Goal: Contribute content: Contribute content

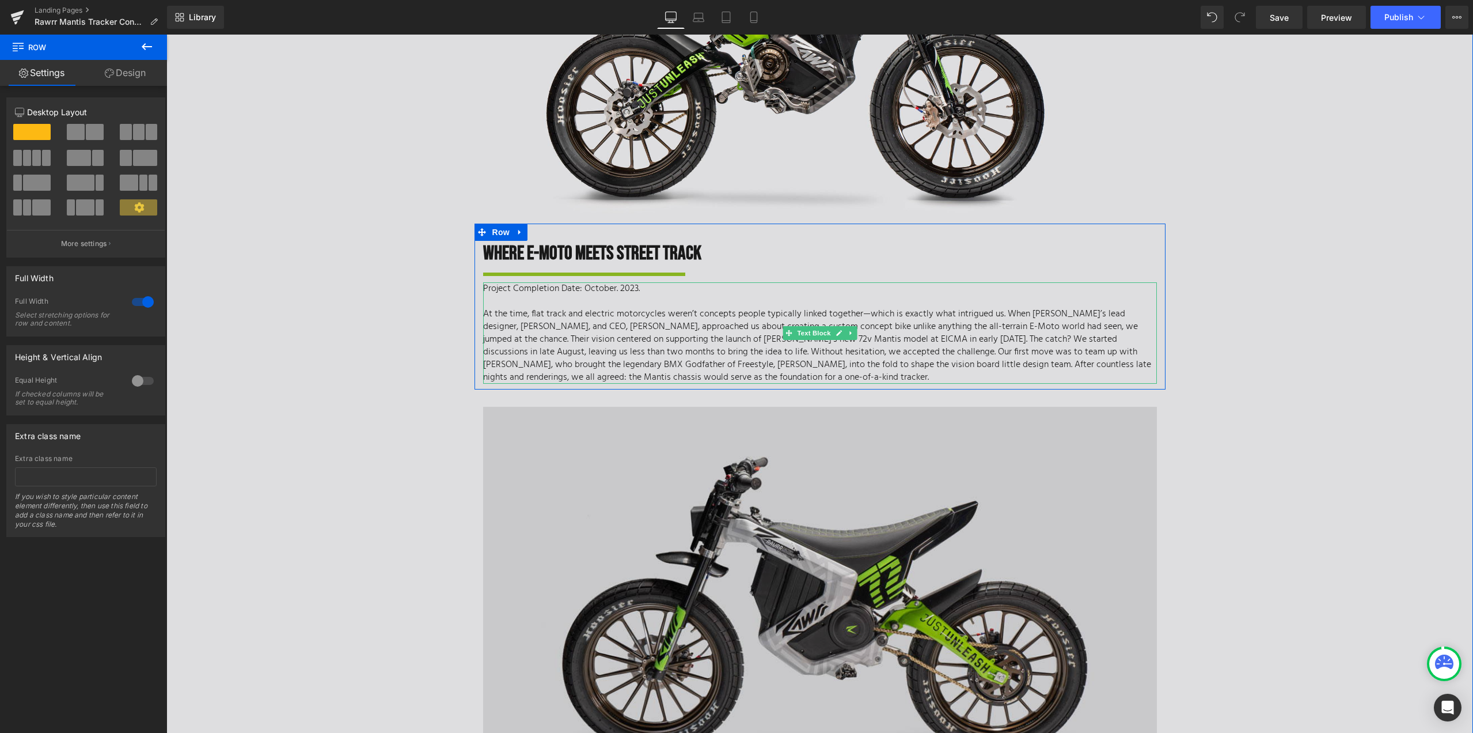
scroll to position [230, 0]
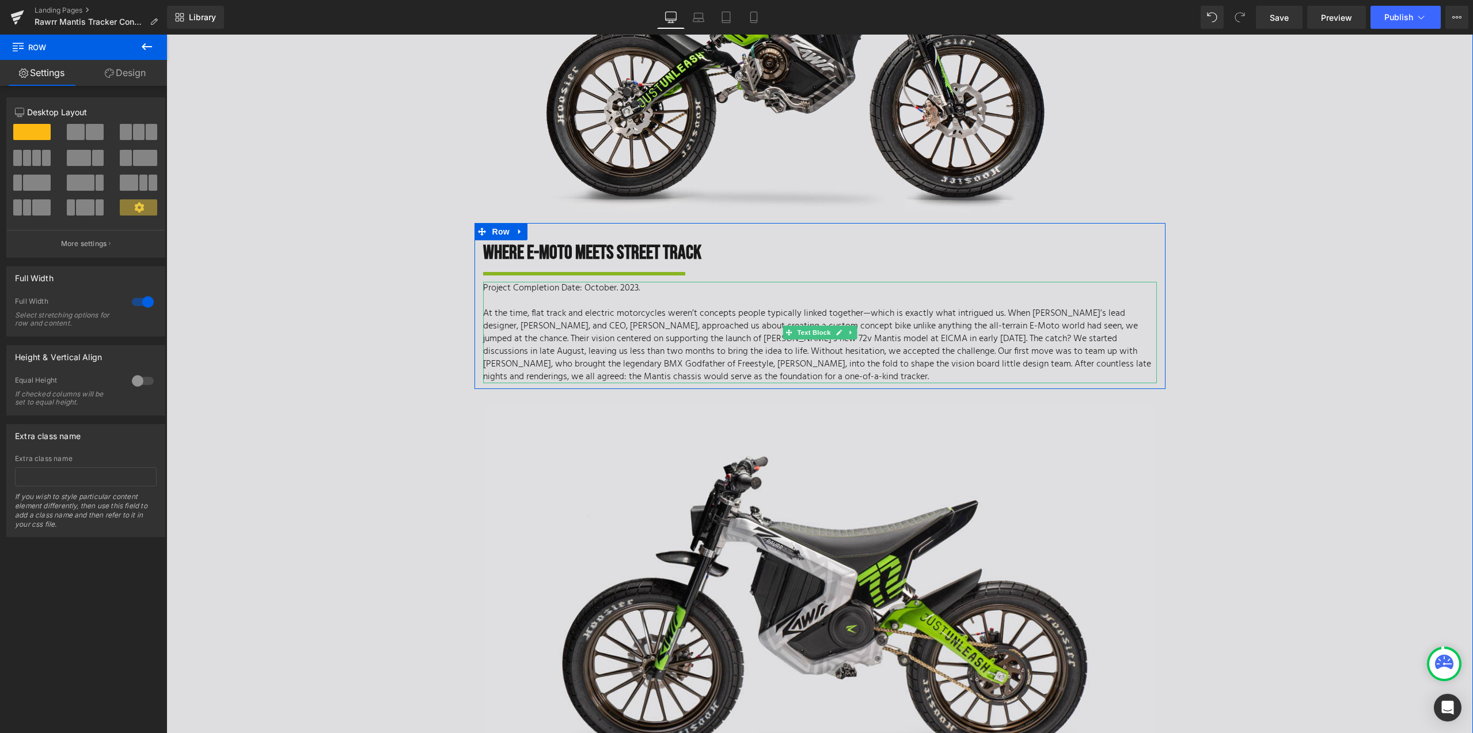
click at [757, 331] on p "At the time, flat track and electric motorcycles weren’t concepts people typica…" at bounding box center [820, 345] width 674 height 76
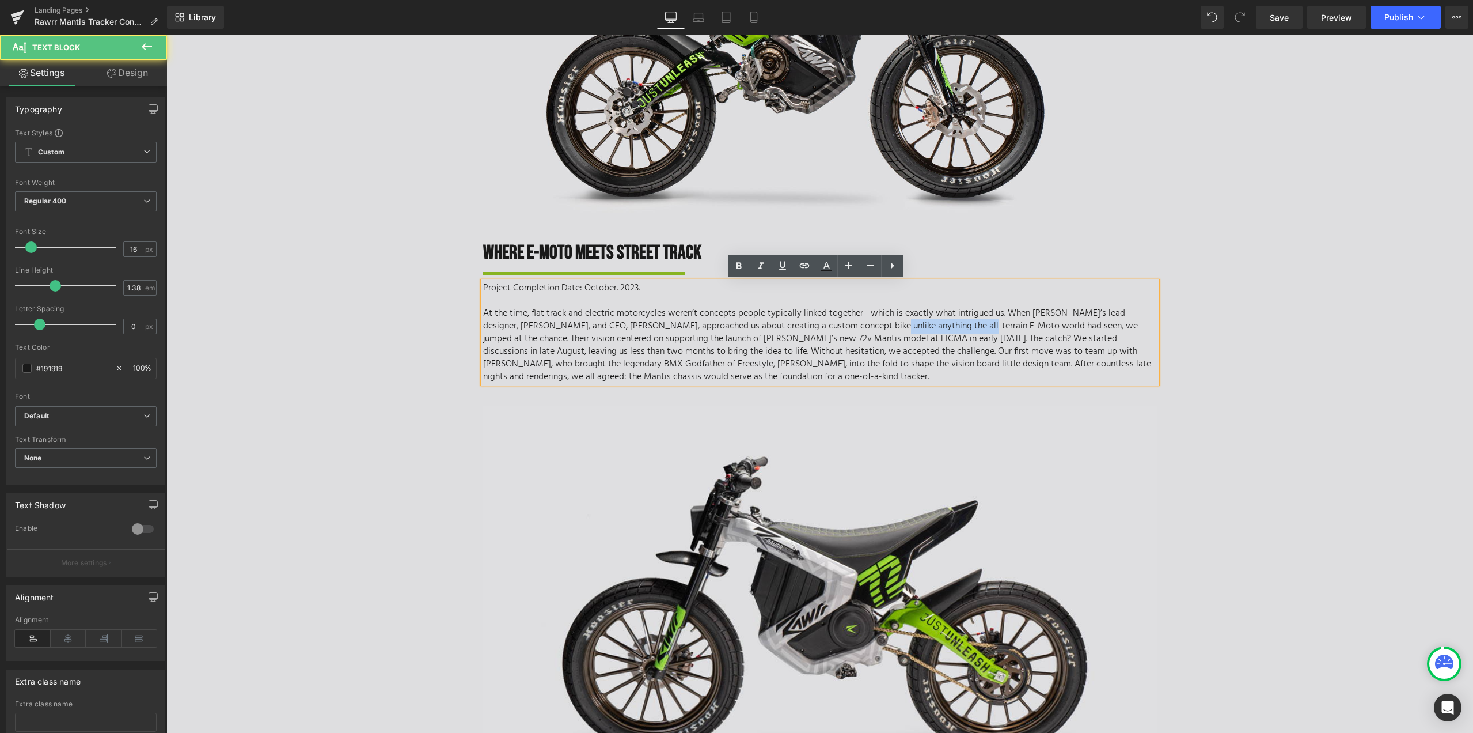
drag, startPoint x: 852, startPoint y: 325, endPoint x: 937, endPoint y: 332, distance: 84.4
click at [937, 332] on p "At the time, flat track and electric motorcycles weren’t concepts people typica…" at bounding box center [820, 345] width 674 height 76
click at [1093, 334] on p "At the time, flat track and electric motorcycles weren’t concepts people typica…" at bounding box center [820, 345] width 674 height 76
click at [1127, 324] on p "At the time, flat track and electric motorcycles weren’t concepts people typica…" at bounding box center [820, 345] width 674 height 76
click at [519, 343] on p "At the time, flat track and electric motorcycles weren’t concepts people typica…" at bounding box center [820, 345] width 674 height 76
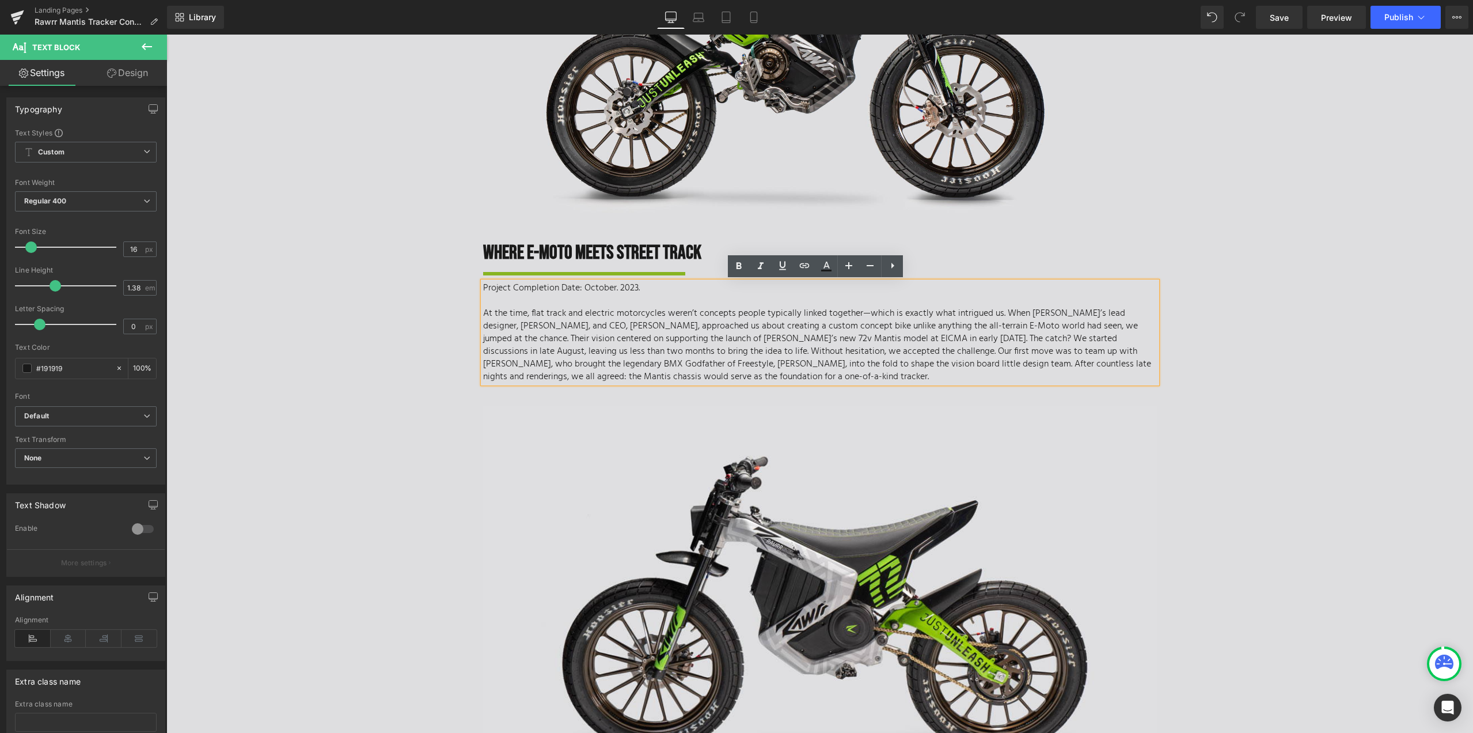
click at [967, 338] on p "At the time, flat track and electric motorcycles weren’t concepts people typica…" at bounding box center [820, 345] width 674 height 76
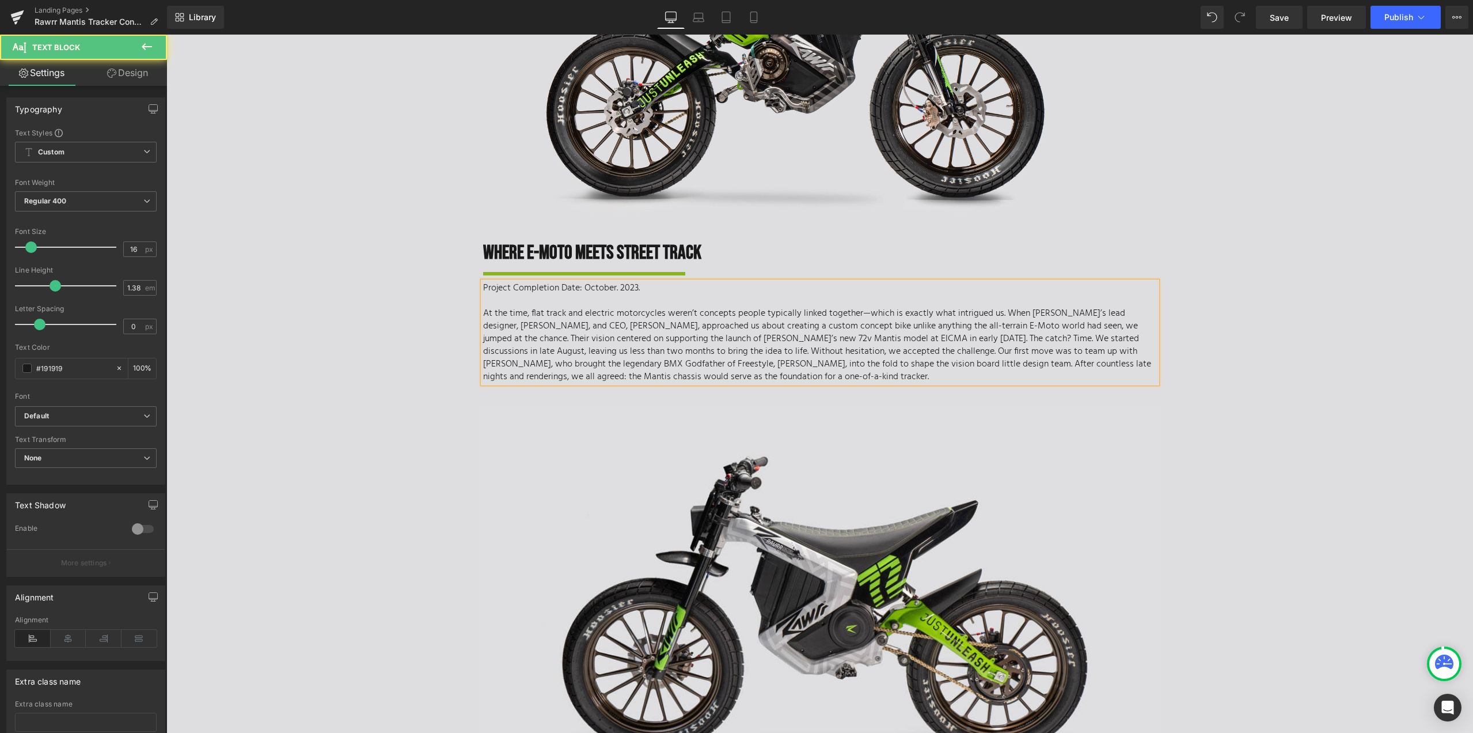
click at [1131, 324] on p "At the time, flat track and electric motorcycles weren’t concepts people typica…" at bounding box center [820, 345] width 674 height 76
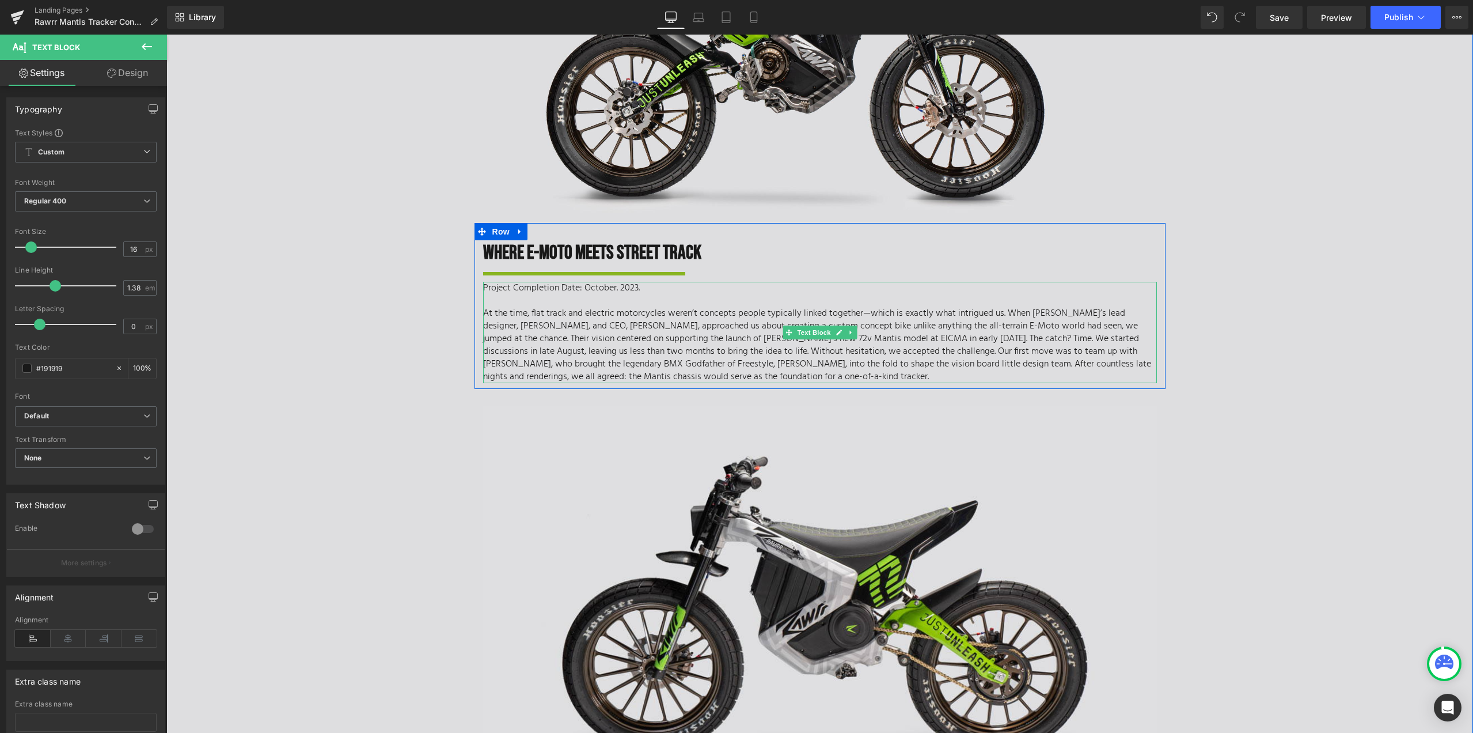
click at [952, 348] on p "At the time, flat track and electric motorcycles weren’t concepts people typica…" at bounding box center [820, 345] width 674 height 76
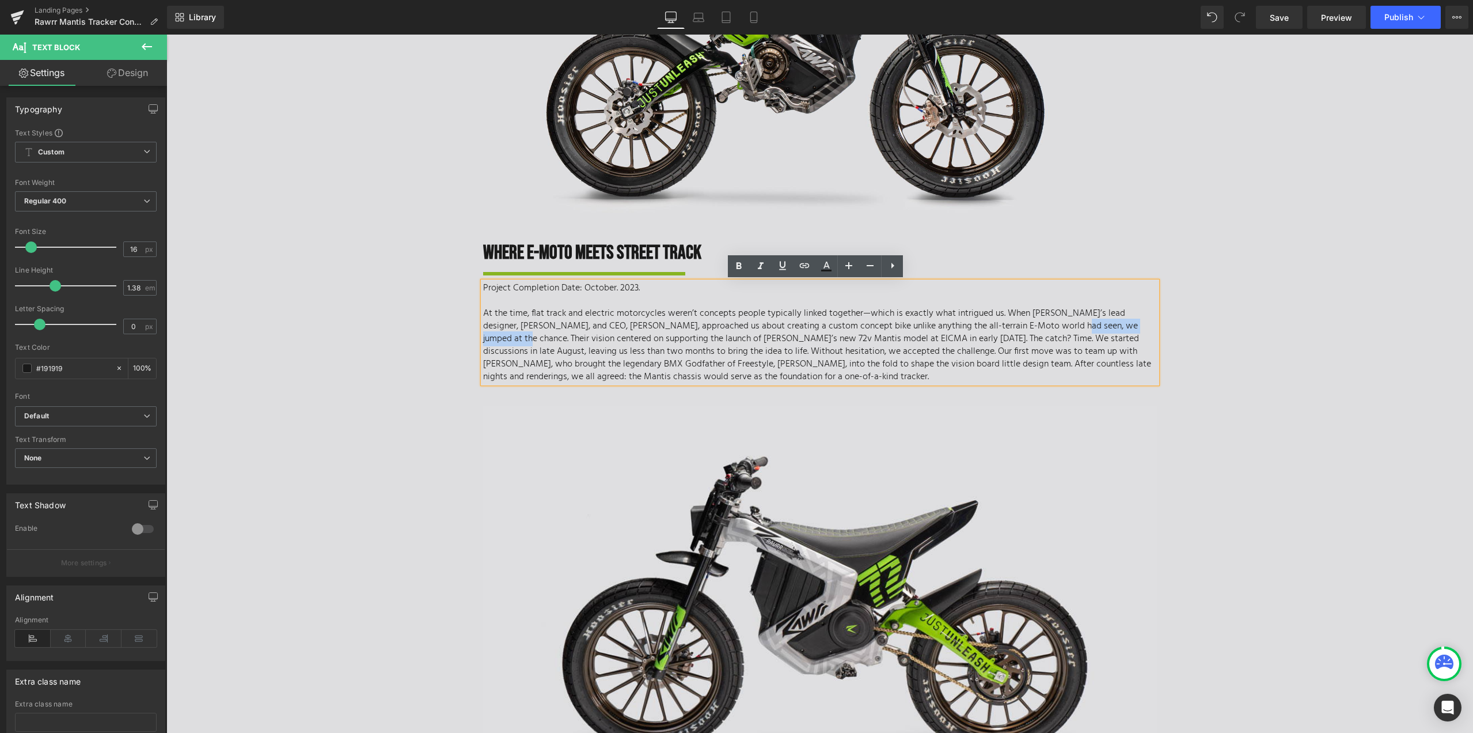
drag, startPoint x: 1132, startPoint y: 324, endPoint x: 1035, endPoint y: 327, distance: 97.4
click at [1035, 327] on p "At the time, flat track and electric motorcycles weren’t concepts people typica…" at bounding box center [820, 345] width 674 height 76
drag, startPoint x: 1110, startPoint y: 338, endPoint x: 1132, endPoint y: 343, distance: 22.6
click at [1132, 343] on p "At the time, flat track and electric motorcycles weren’t concepts people typica…" at bounding box center [820, 345] width 674 height 76
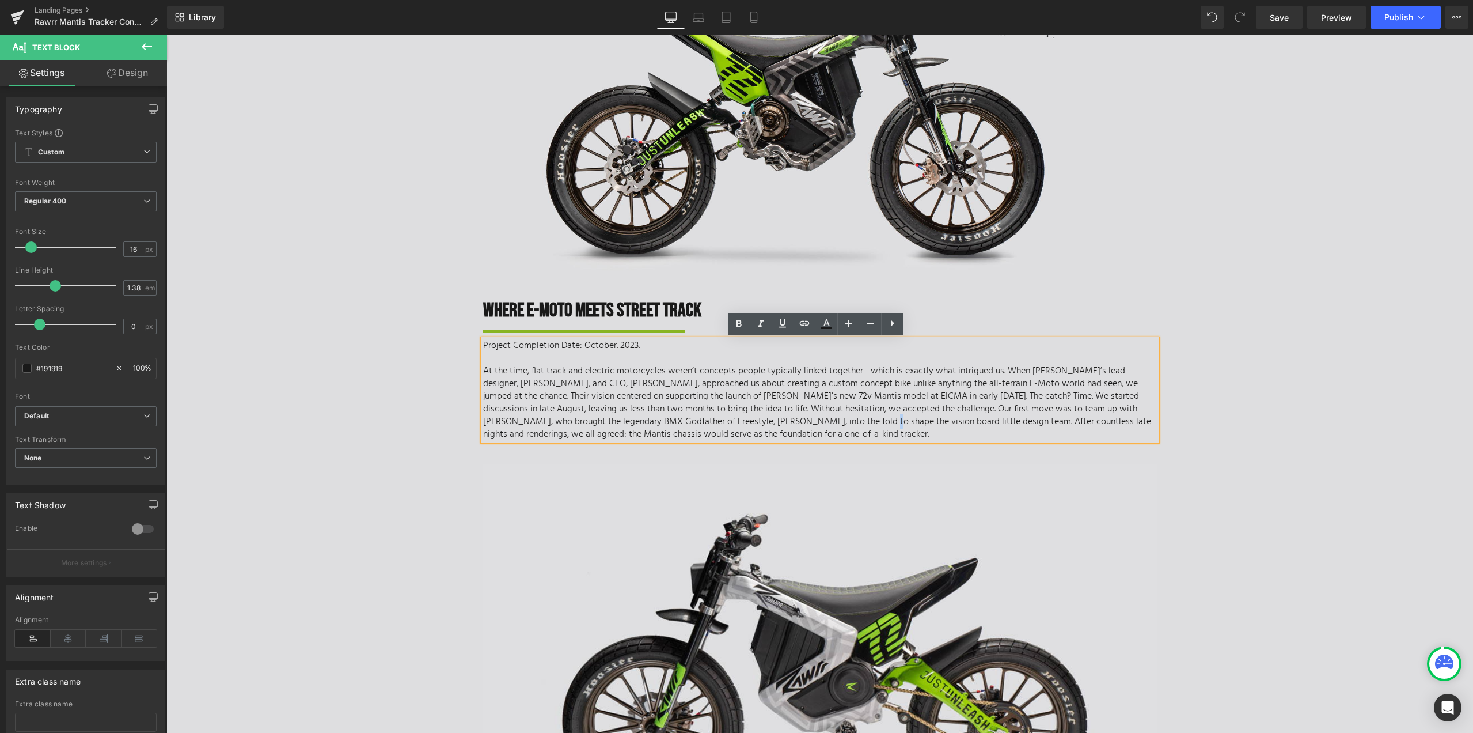
click at [782, 420] on p "At the time, flat track and electric motorcycles weren’t concepts people typica…" at bounding box center [820, 403] width 674 height 76
click at [788, 424] on p "At the time, flat track and electric motorcycles weren’t concepts people typica…" at bounding box center [820, 403] width 674 height 76
drag, startPoint x: 850, startPoint y: 418, endPoint x: 782, endPoint y: 417, distance: 68.0
click at [782, 417] on p "At the time, flat track and electric motorcycles weren’t concepts people typica…" at bounding box center [820, 403] width 674 height 76
click at [889, 421] on p "At the time, flat track and electric motorcycles weren’t concepts people typica…" at bounding box center [820, 403] width 674 height 76
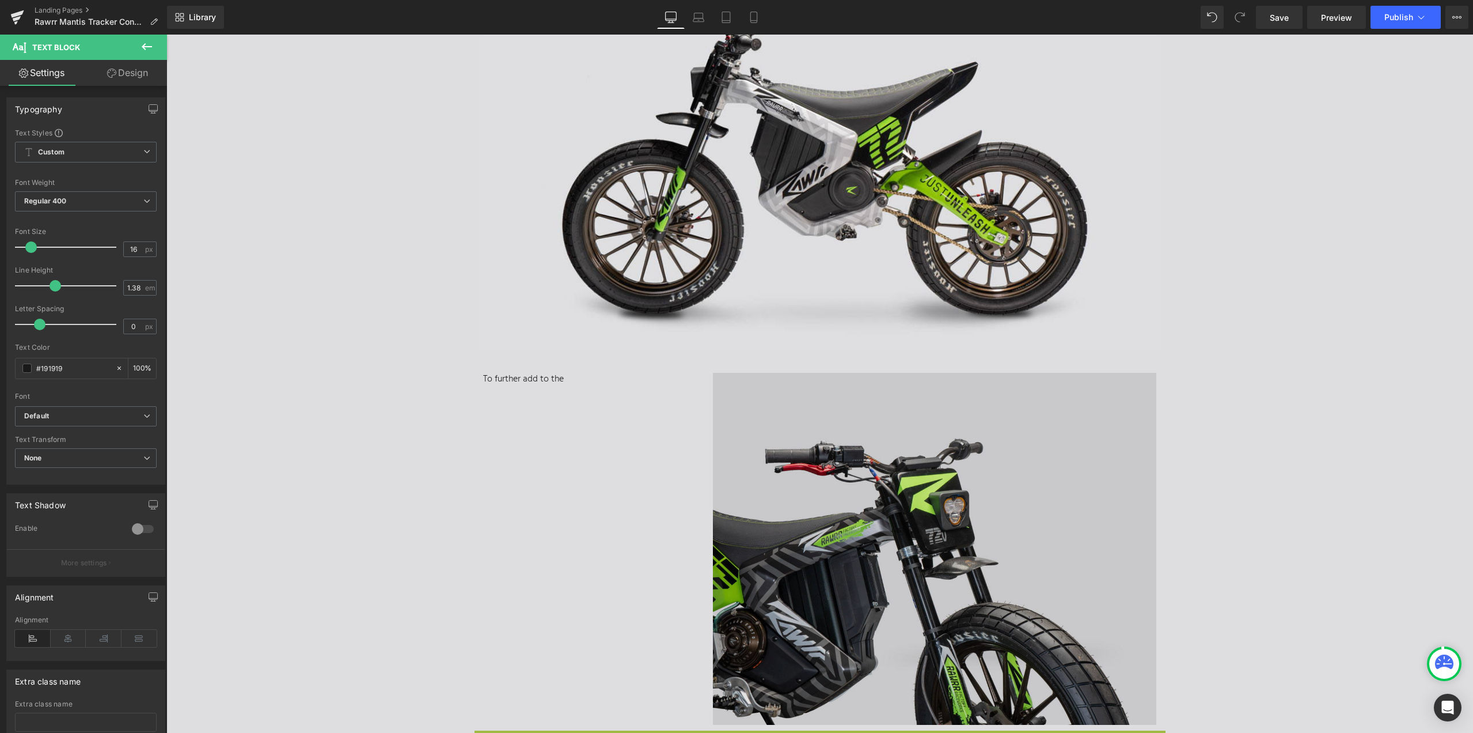
scroll to position [691, 0]
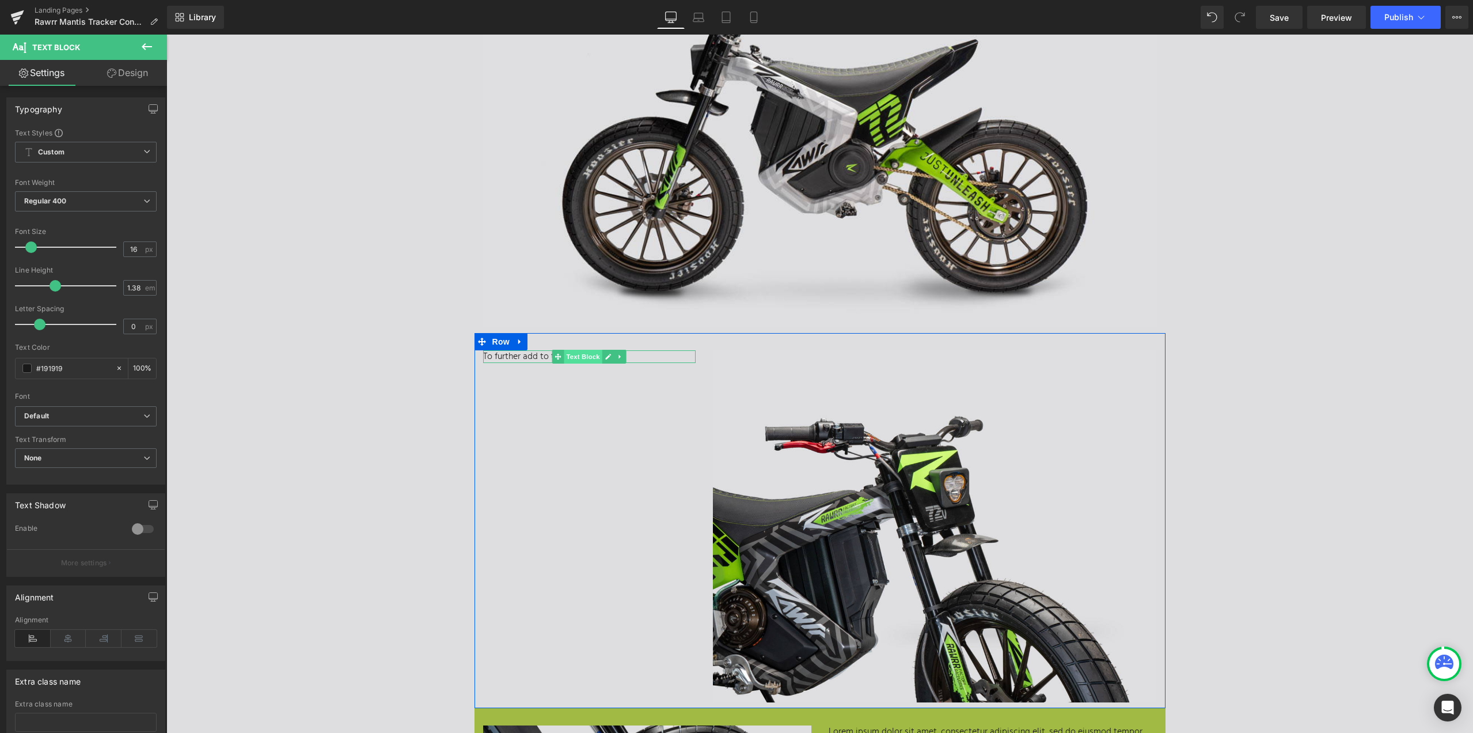
click at [583, 354] on span "Text Block" at bounding box center [583, 357] width 38 height 14
click at [578, 387] on div "To further add to the Text Block Image Row" at bounding box center [820, 521] width 691 height 376
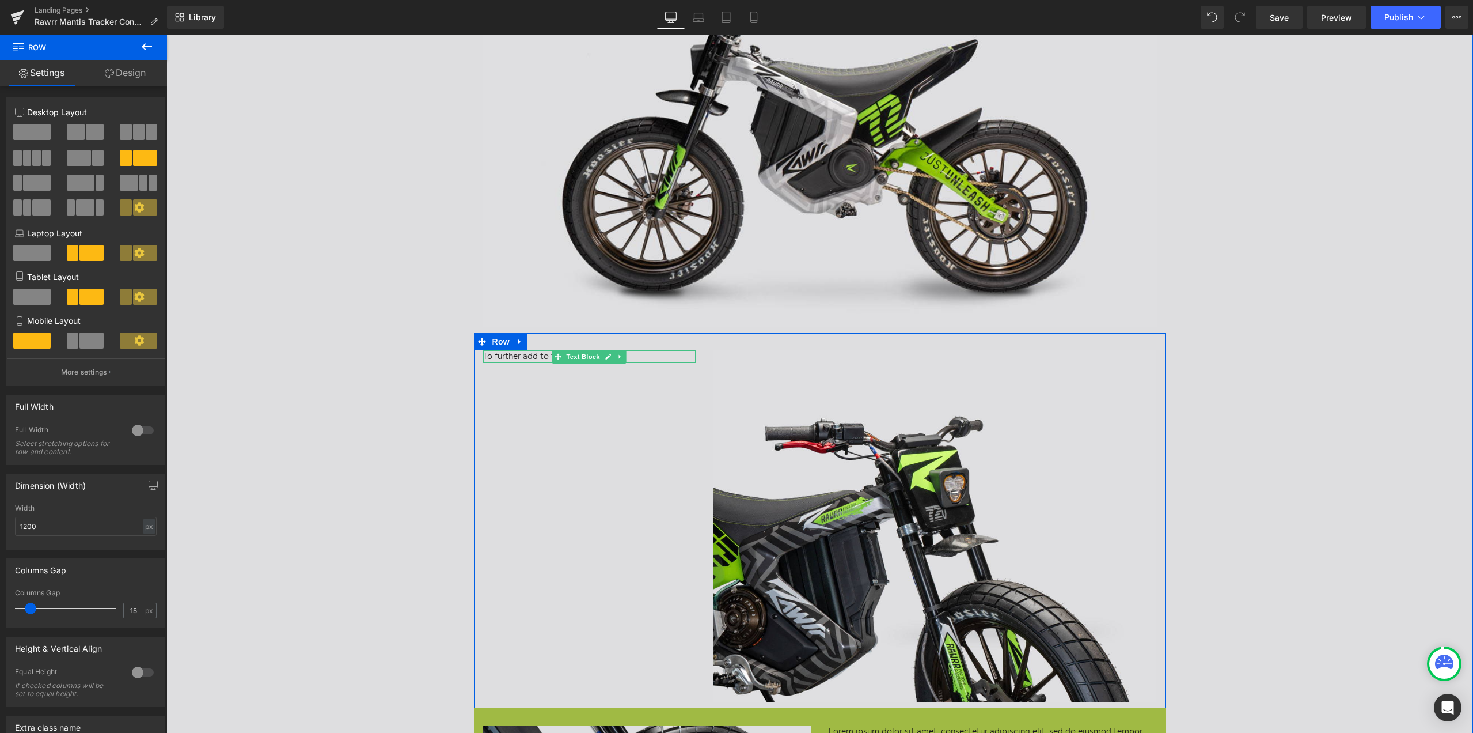
click at [535, 357] on p "To further add to the" at bounding box center [589, 356] width 213 height 13
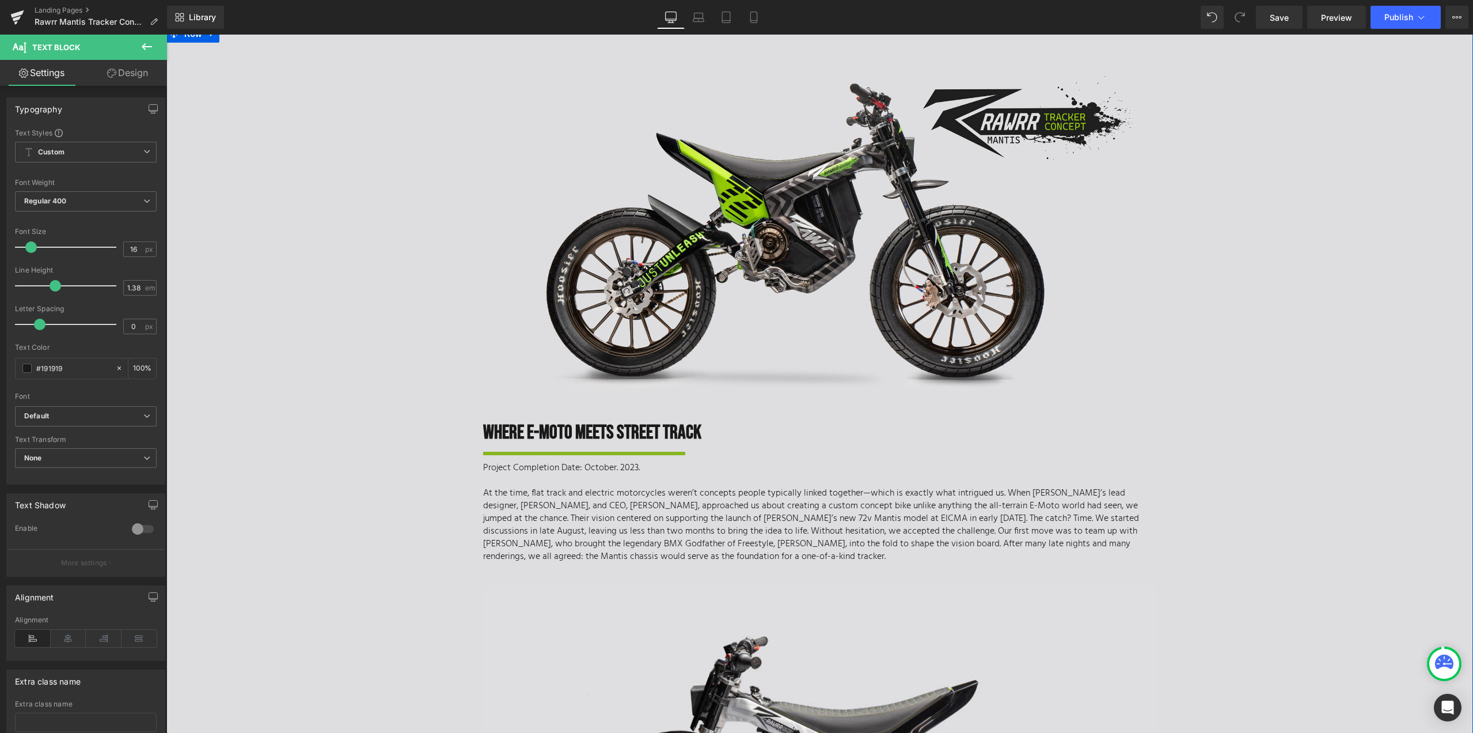
scroll to position [230, 0]
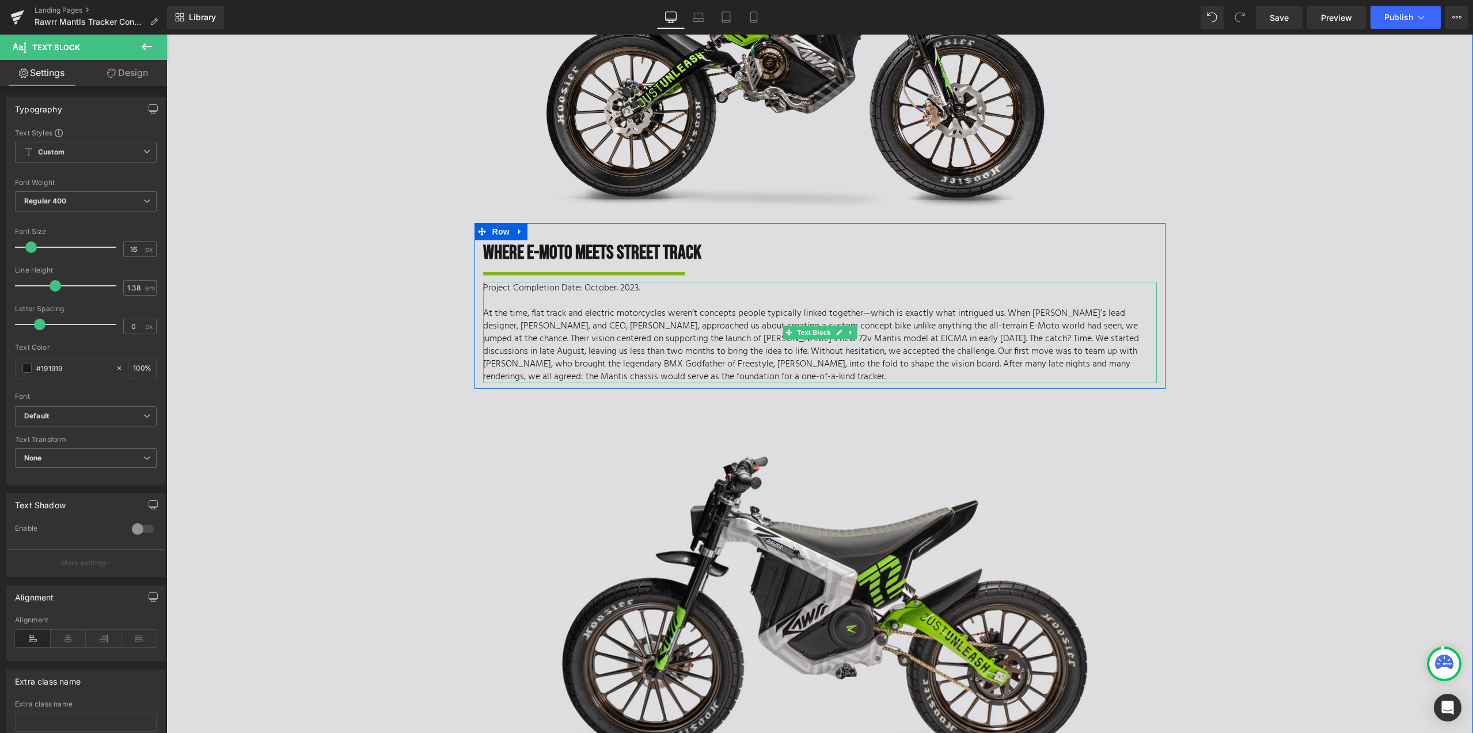
click at [649, 376] on p "At the time, flat track and electric motorcycles weren’t concepts people typica…" at bounding box center [820, 345] width 674 height 76
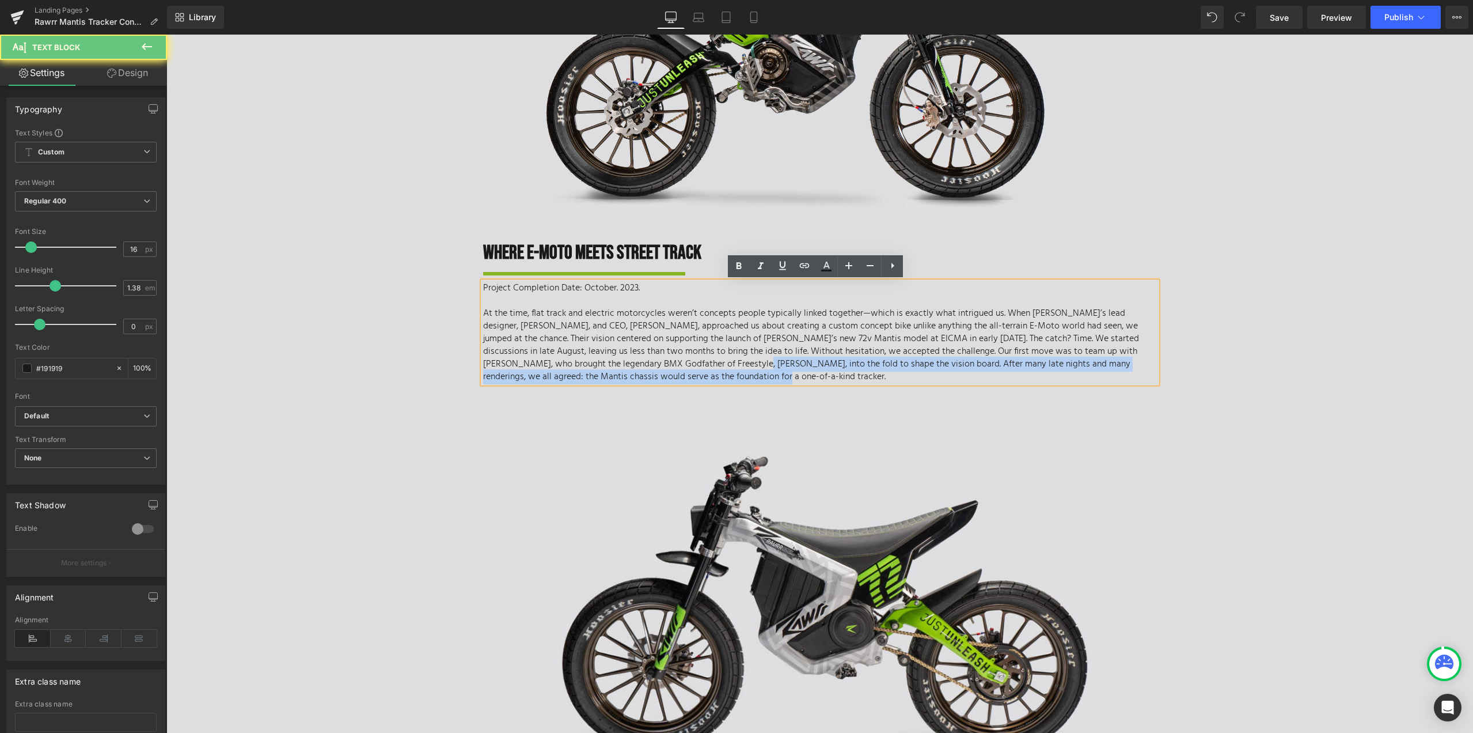
click at [661, 372] on p "At the time, flat track and electric motorcycles weren’t concepts people typica…" at bounding box center [820, 345] width 674 height 76
click at [661, 374] on p "At the time, flat track and electric motorcycles weren’t concepts people typica…" at bounding box center [820, 345] width 674 height 76
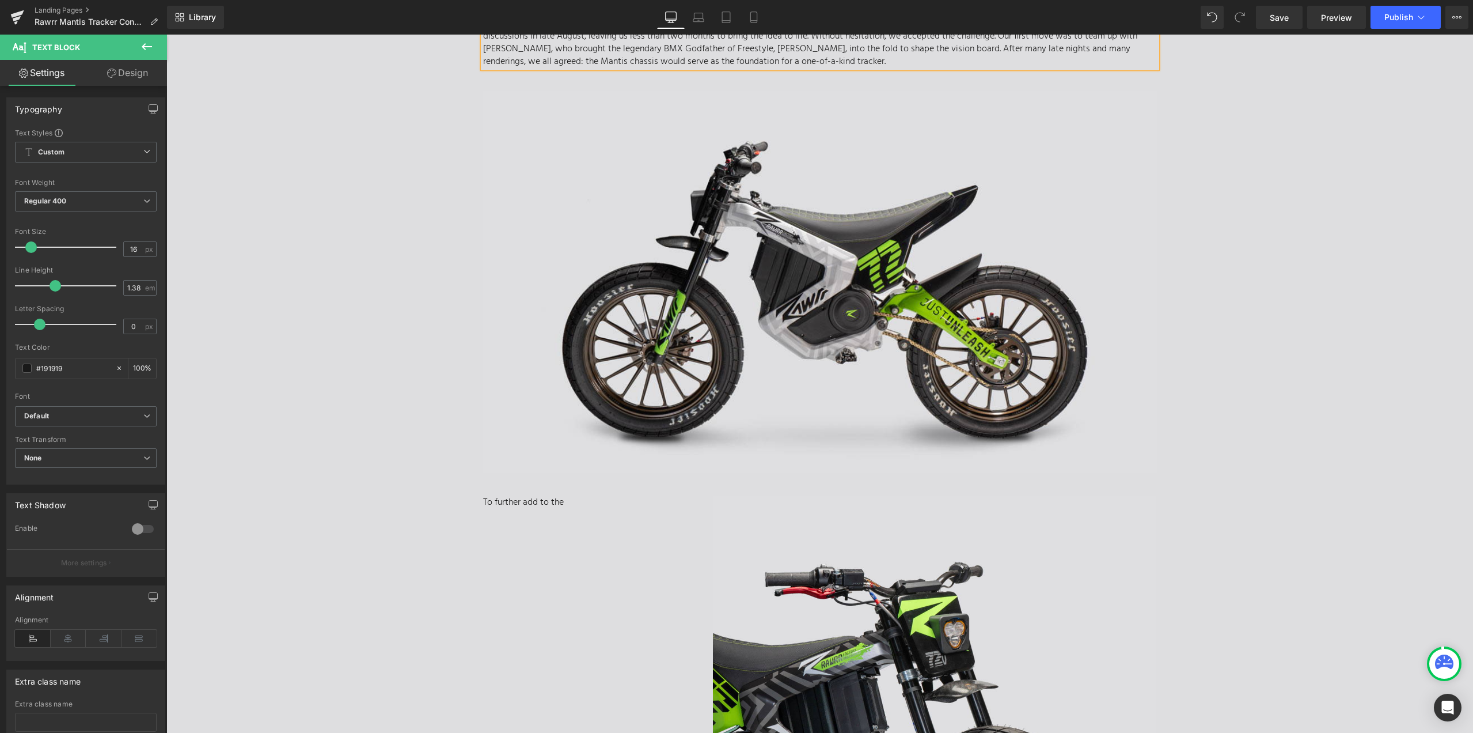
scroll to position [634, 0]
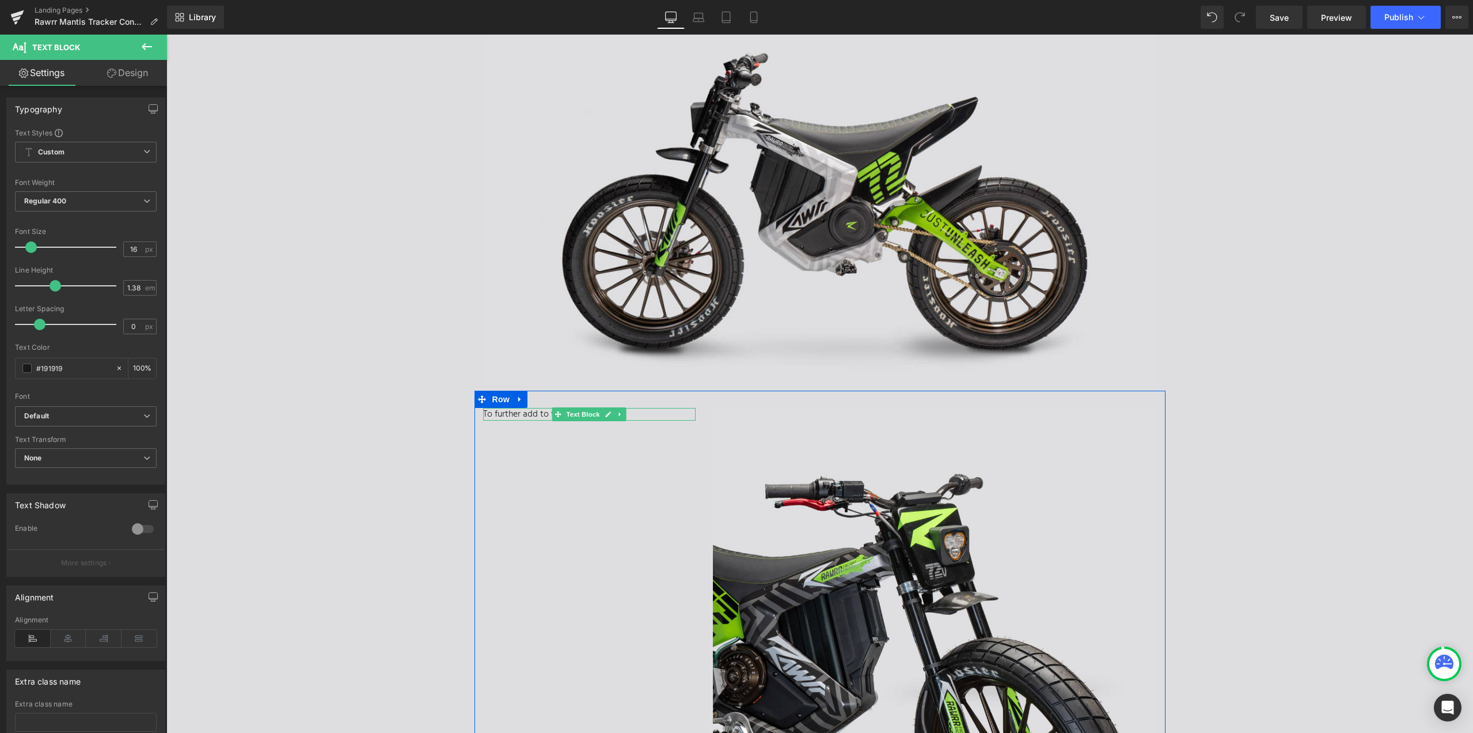
drag, startPoint x: 543, startPoint y: 414, endPoint x: 524, endPoint y: 415, distance: 18.5
click at [543, 413] on p "To further add to the" at bounding box center [589, 414] width 213 height 13
click at [524, 415] on p "To further add to the" at bounding box center [589, 414] width 213 height 13
click at [571, 414] on p "To further add to the" at bounding box center [589, 414] width 213 height 13
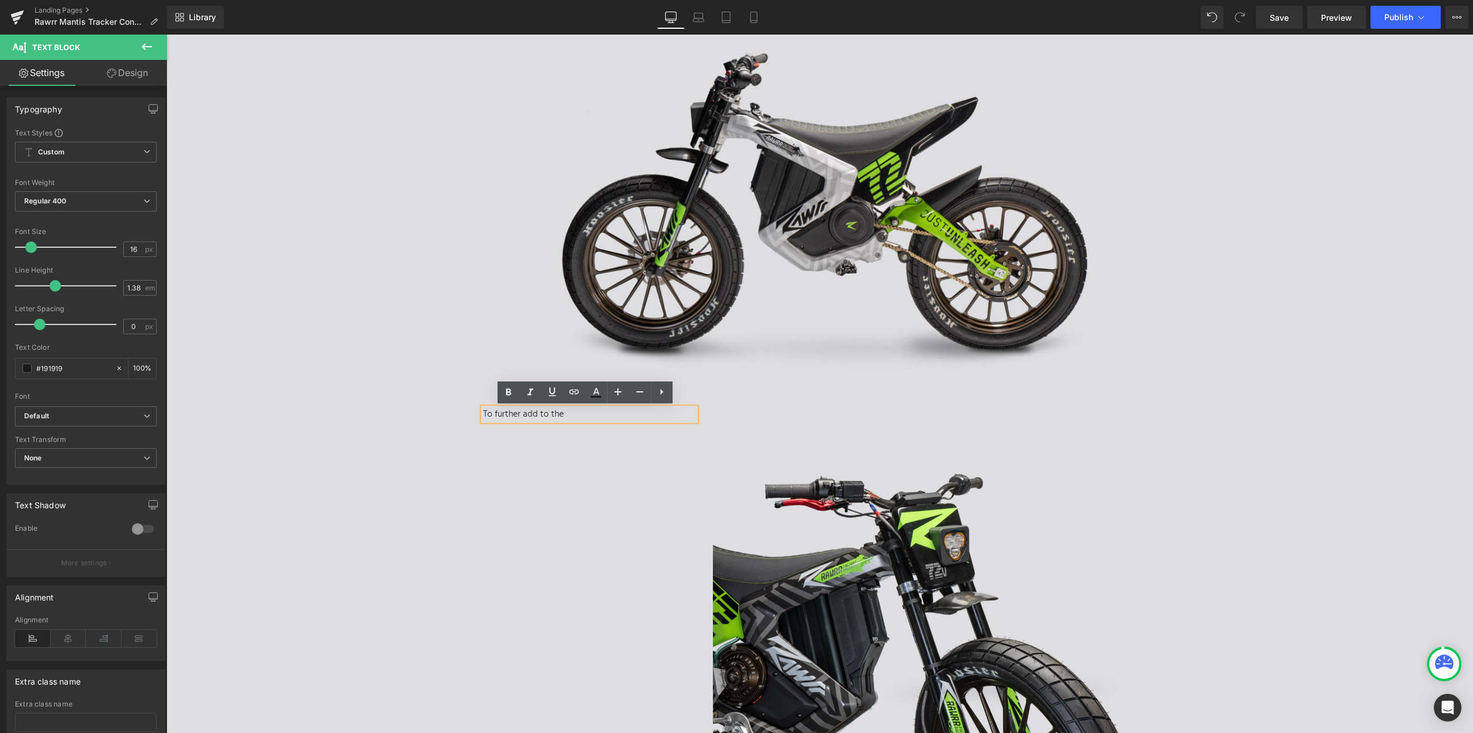
drag, startPoint x: 571, startPoint y: 414, endPoint x: 465, endPoint y: 412, distance: 106.0
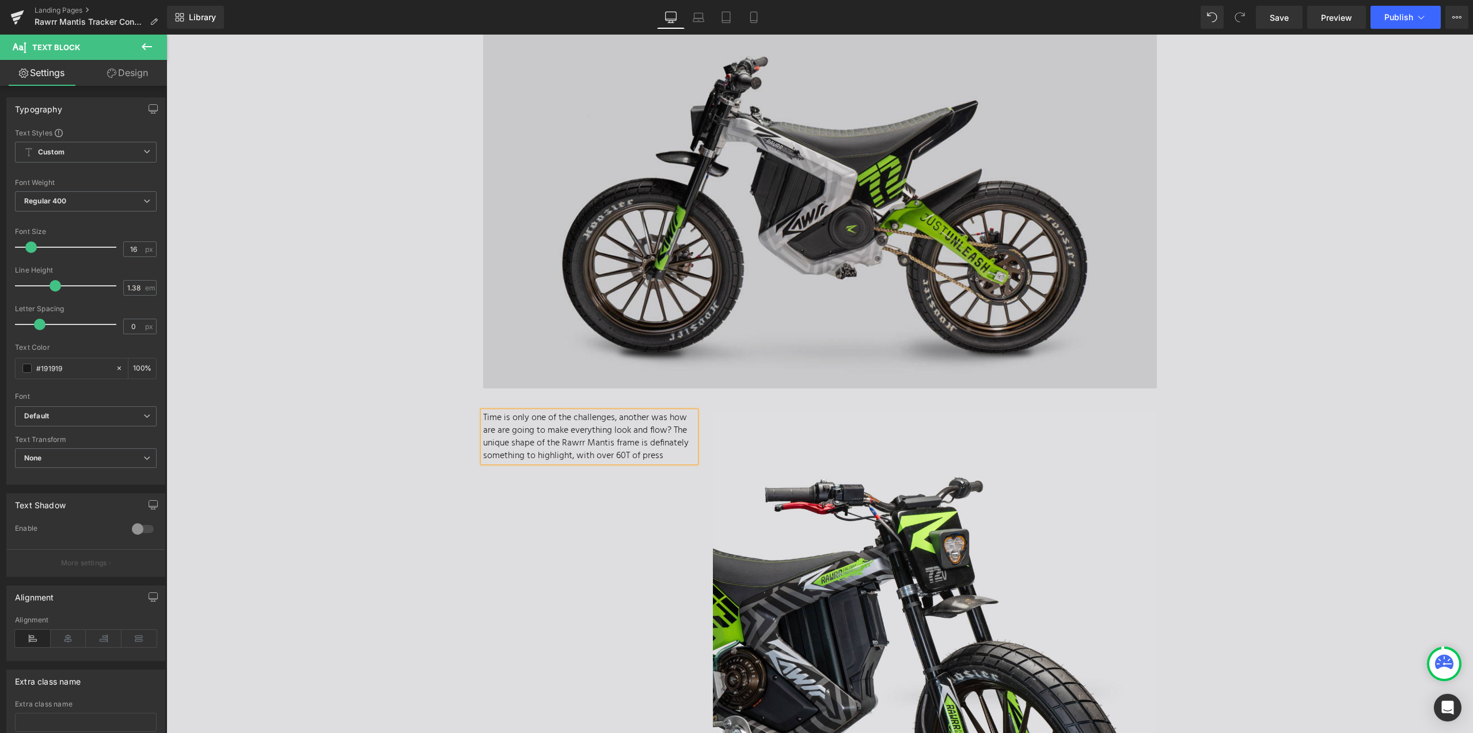
scroll to position [576, 0]
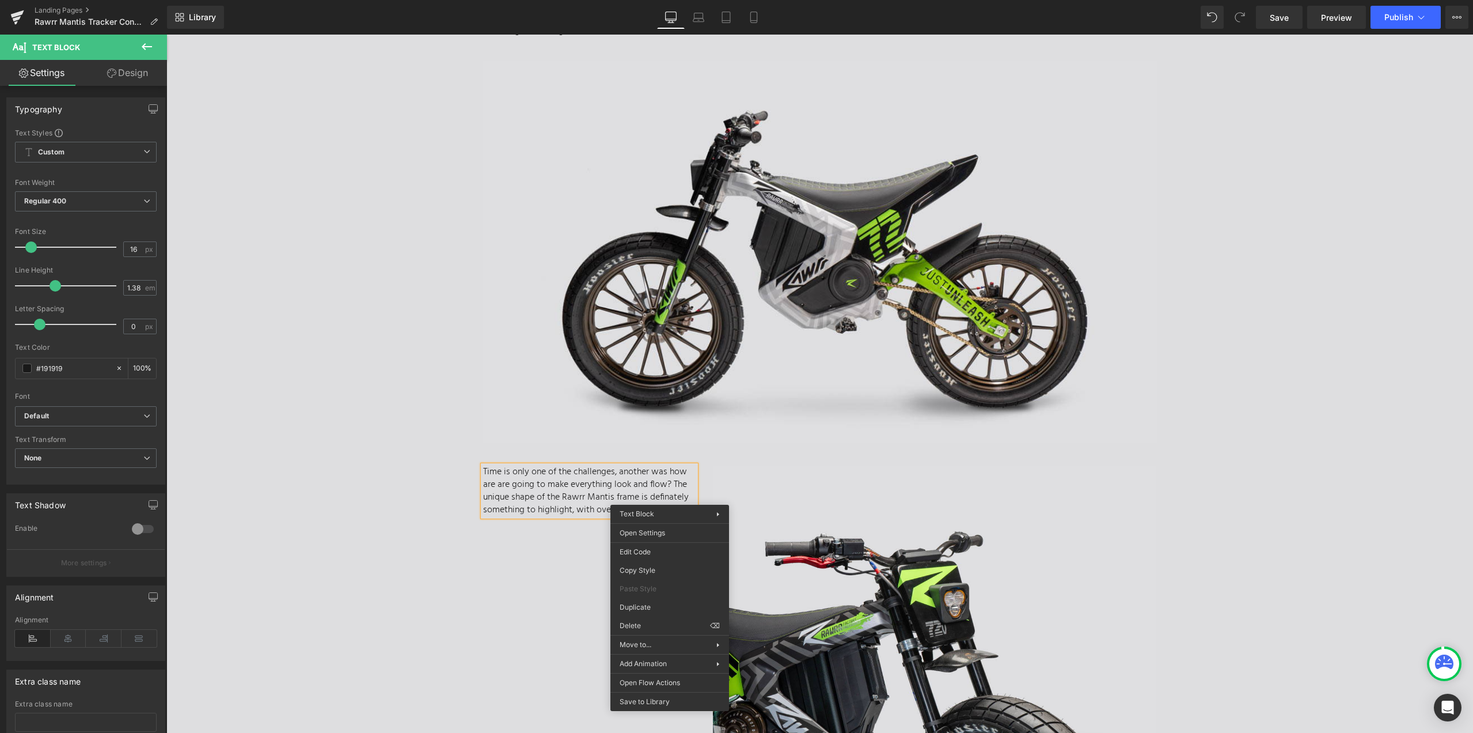
click at [585, 511] on p "Time is only one of the challenges, another was how are are going to make every…" at bounding box center [589, 490] width 213 height 51
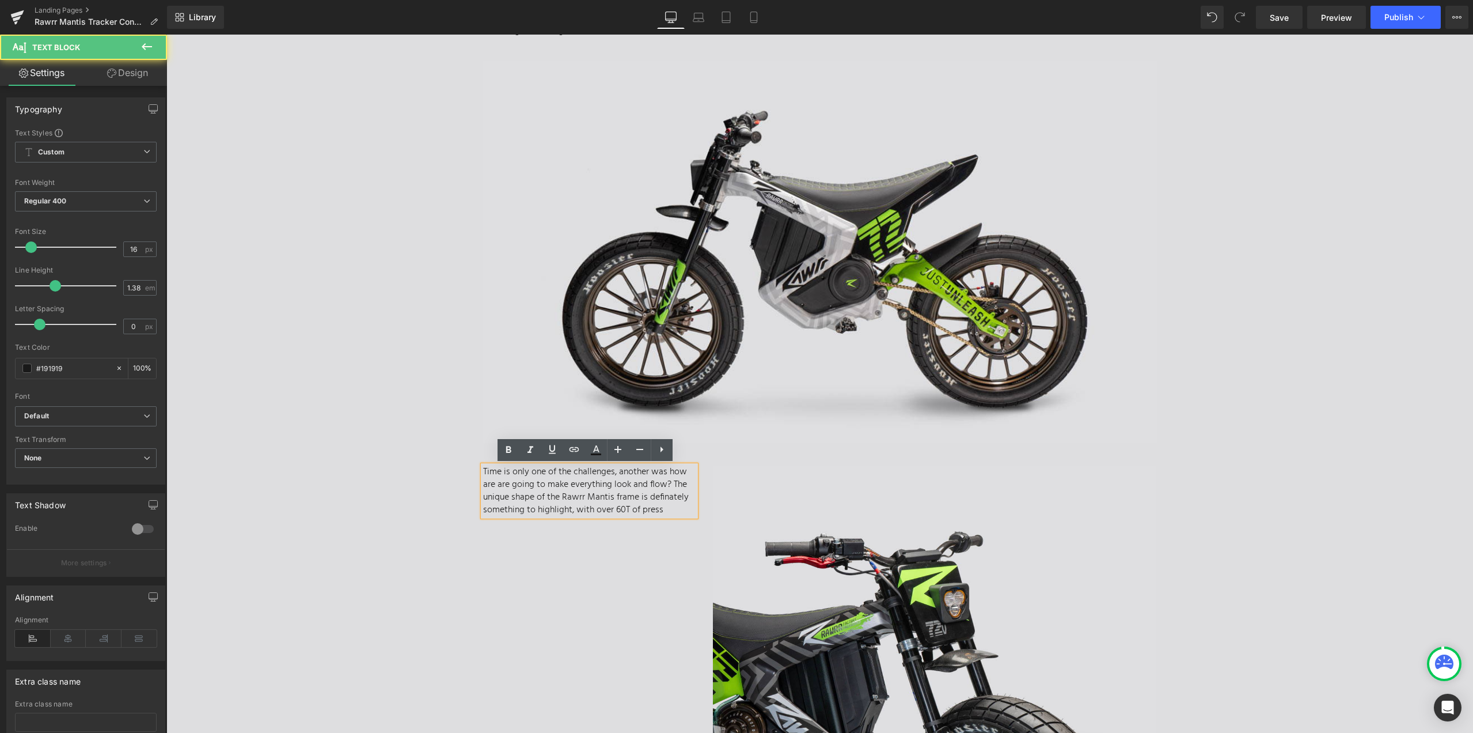
click at [669, 497] on p "Time is only one of the challenges, another was how are are going to make every…" at bounding box center [589, 490] width 213 height 51
click at [666, 499] on p "Time is only one of the challenges, another was how are are going to make every…" at bounding box center [589, 490] width 213 height 51
click at [506, 486] on p "Time is only one of the challenges, another was how are are going to make every…" at bounding box center [589, 490] width 213 height 51
click at [672, 497] on p "Time is only one of the challenges, another was how are we going to make everyt…" at bounding box center [589, 490] width 213 height 51
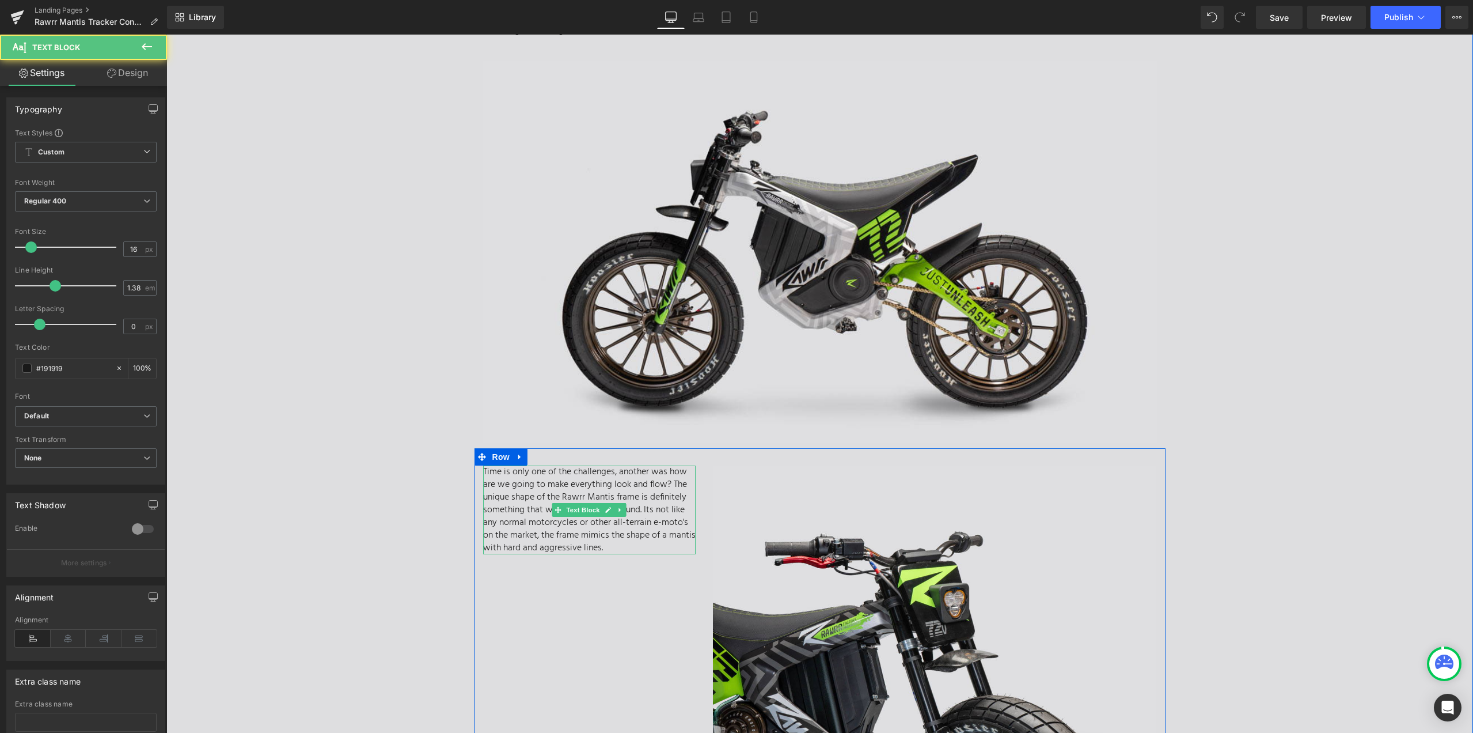
click at [518, 547] on p "Time is only one of the challenges, another was how are we going to make everyt…" at bounding box center [589, 509] width 213 height 89
click at [604, 545] on p "Time is only one of the challenges, another was how are we going to make everyt…" at bounding box center [589, 509] width 213 height 89
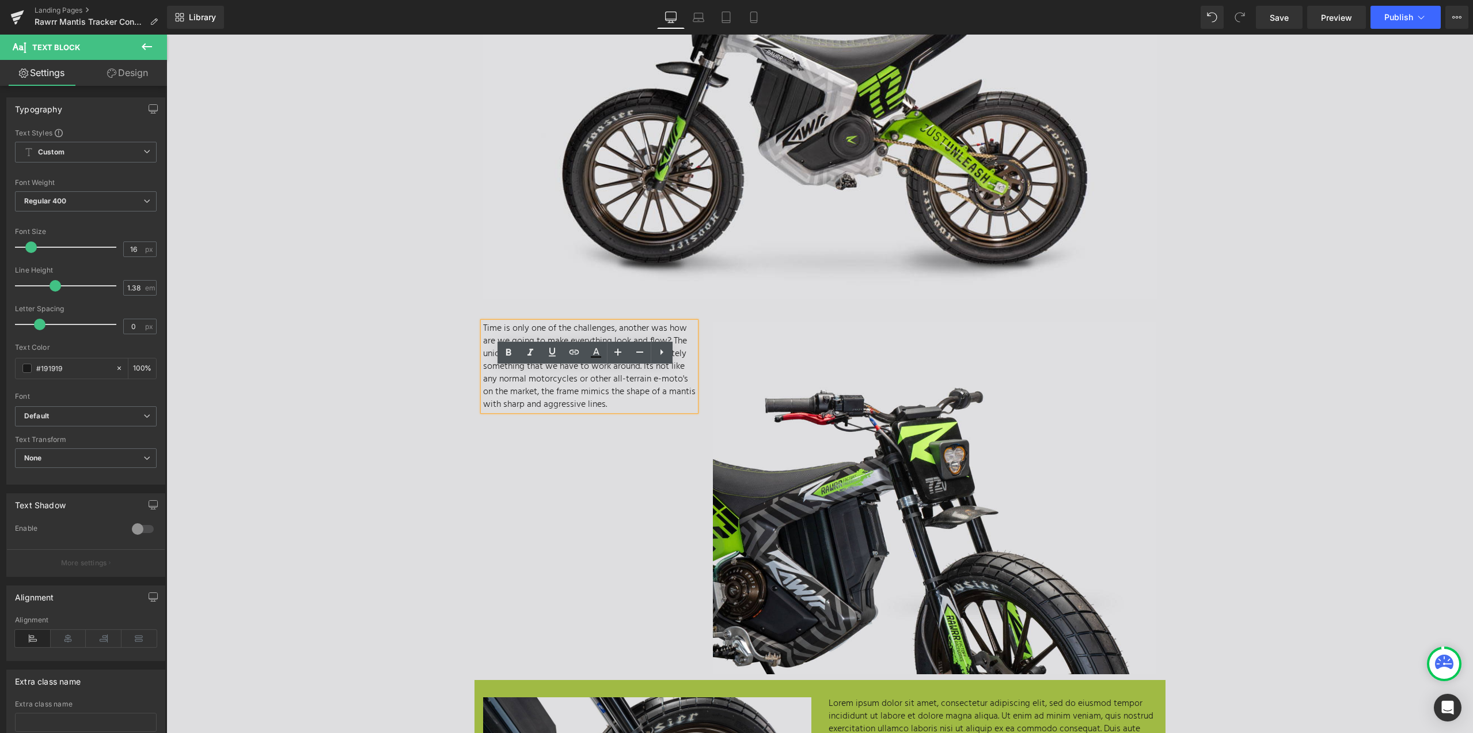
scroll to position [749, 0]
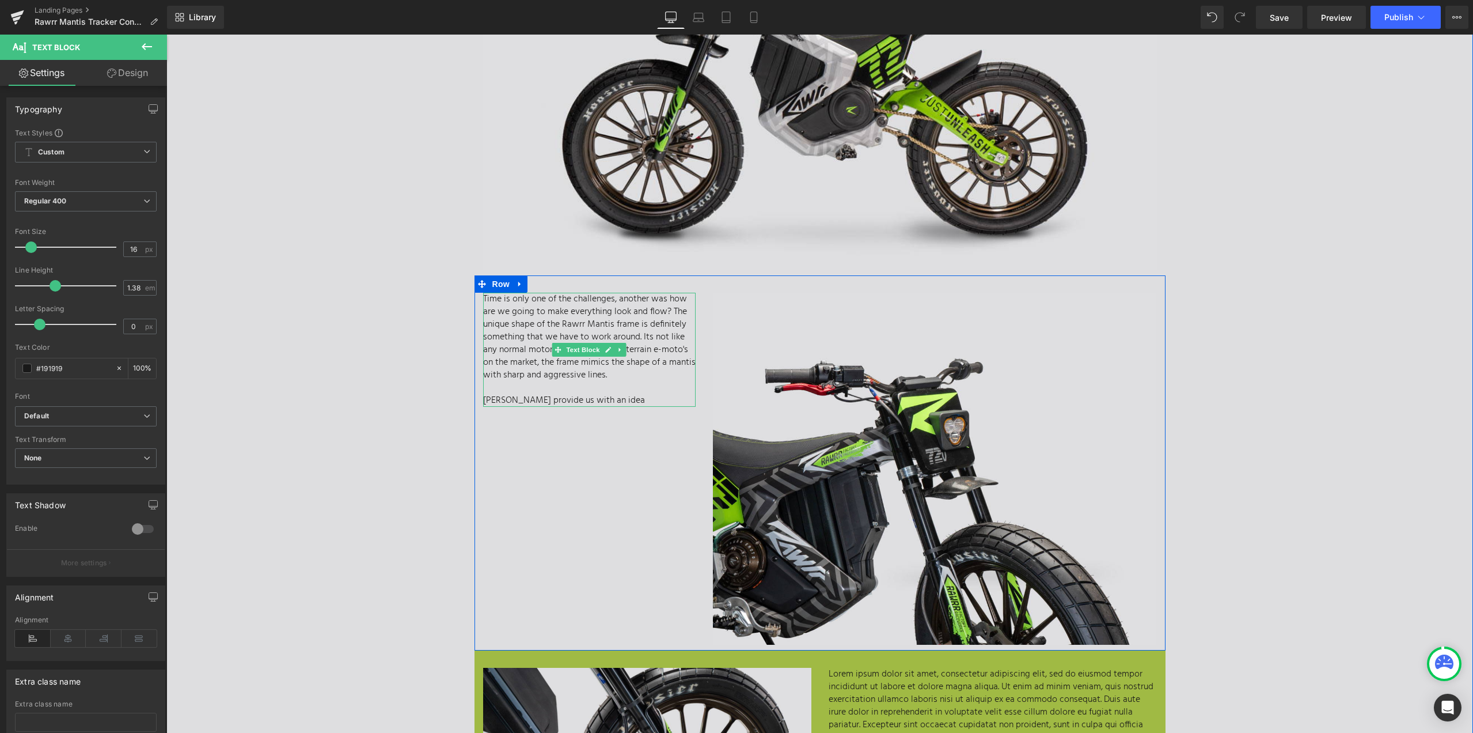
click at [603, 399] on p "[PERSON_NAME] provide us with an idea" at bounding box center [589, 400] width 213 height 13
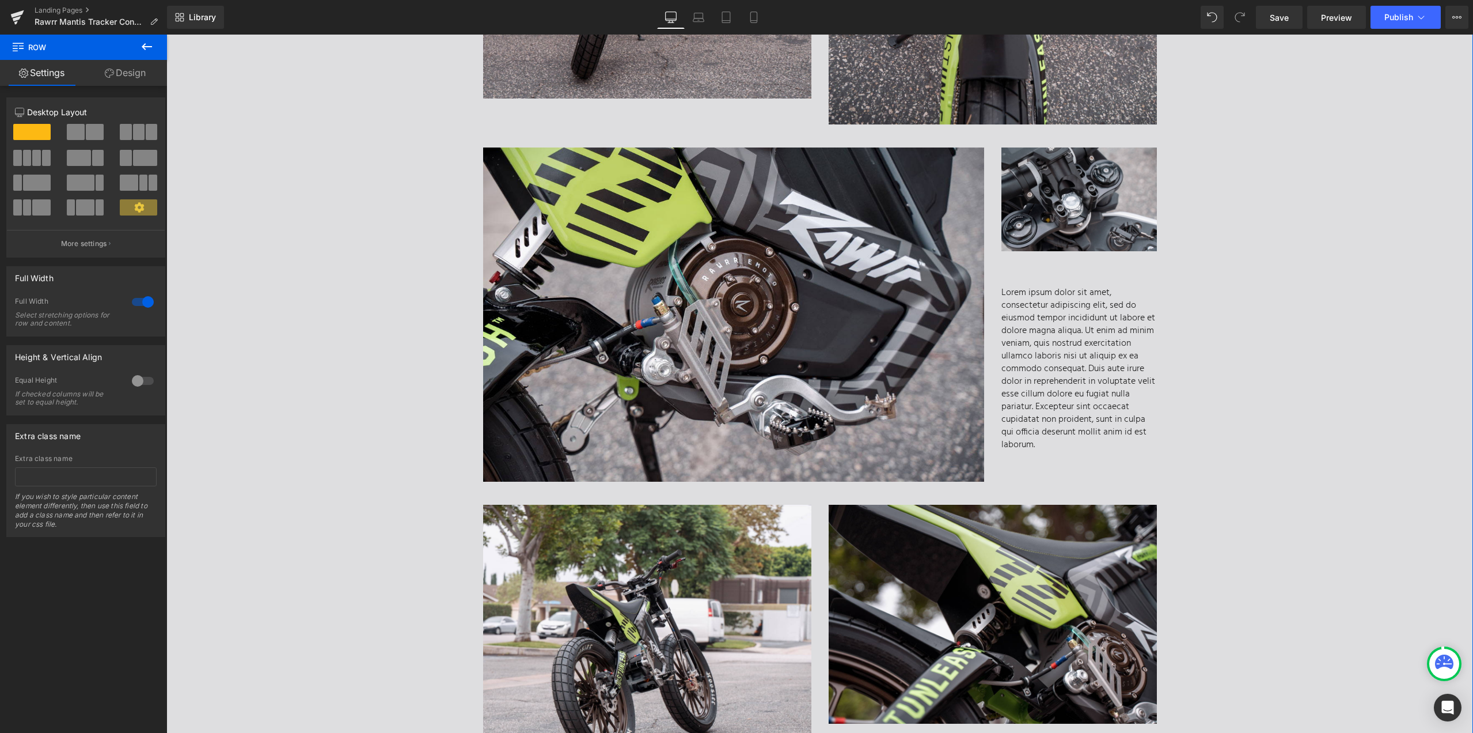
scroll to position [2131, 0]
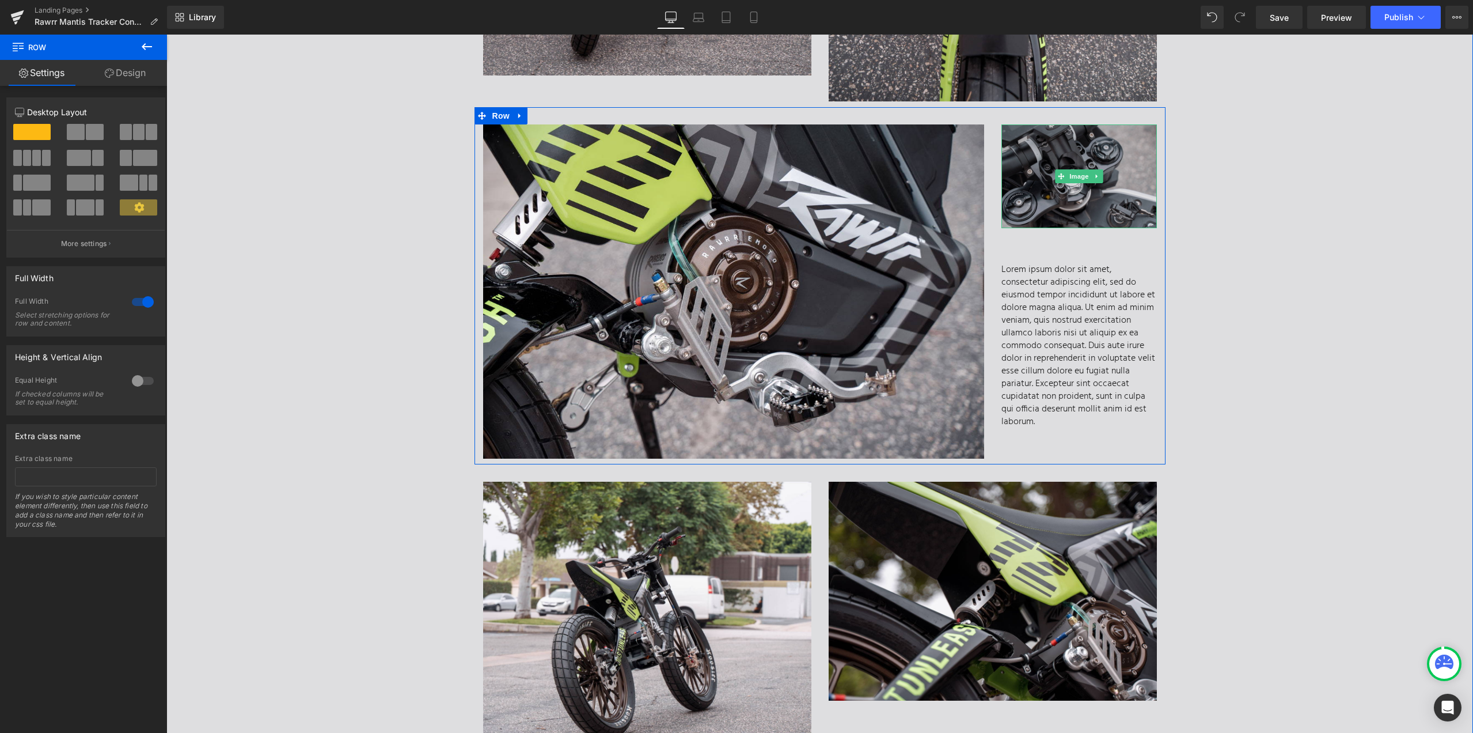
click at [1082, 186] on img at bounding box center [1080, 176] width 156 height 104
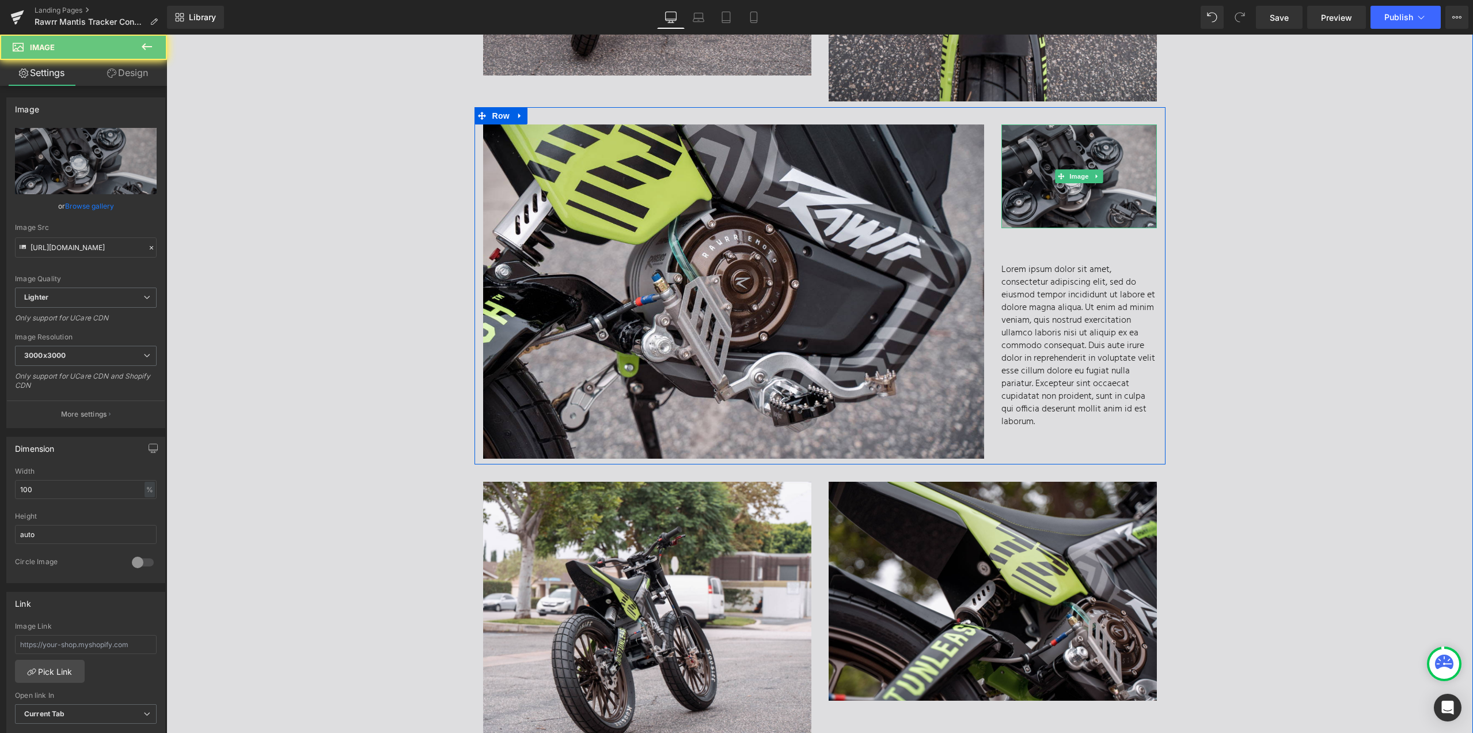
click at [1077, 204] on img at bounding box center [1080, 176] width 156 height 104
click at [1094, 173] on icon at bounding box center [1097, 176] width 6 height 7
click at [1050, 178] on div "Image" at bounding box center [1080, 176] width 156 height 104
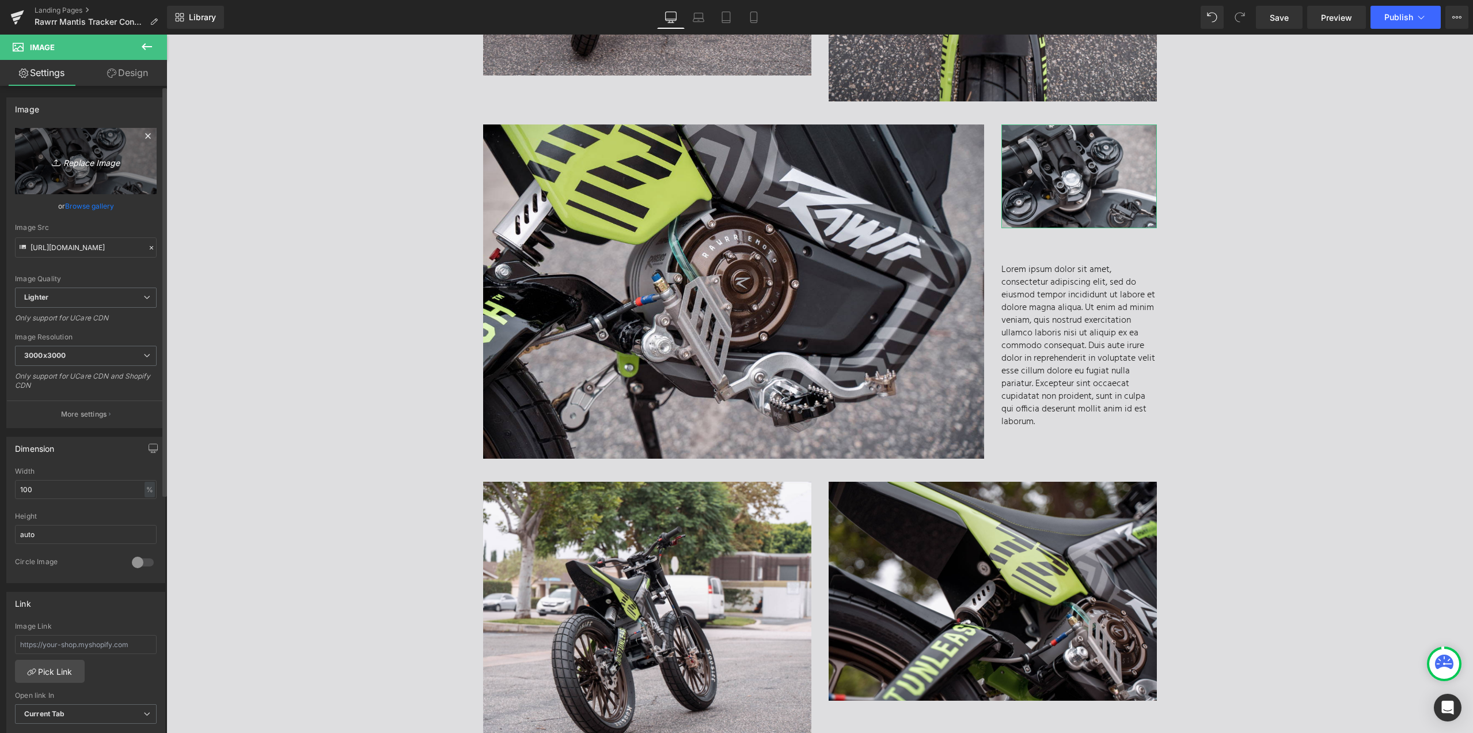
click at [73, 164] on icon "Replace Image" at bounding box center [86, 161] width 92 height 14
type input "C:\fakepath\RawrrBuild_31_ (1).jpg"
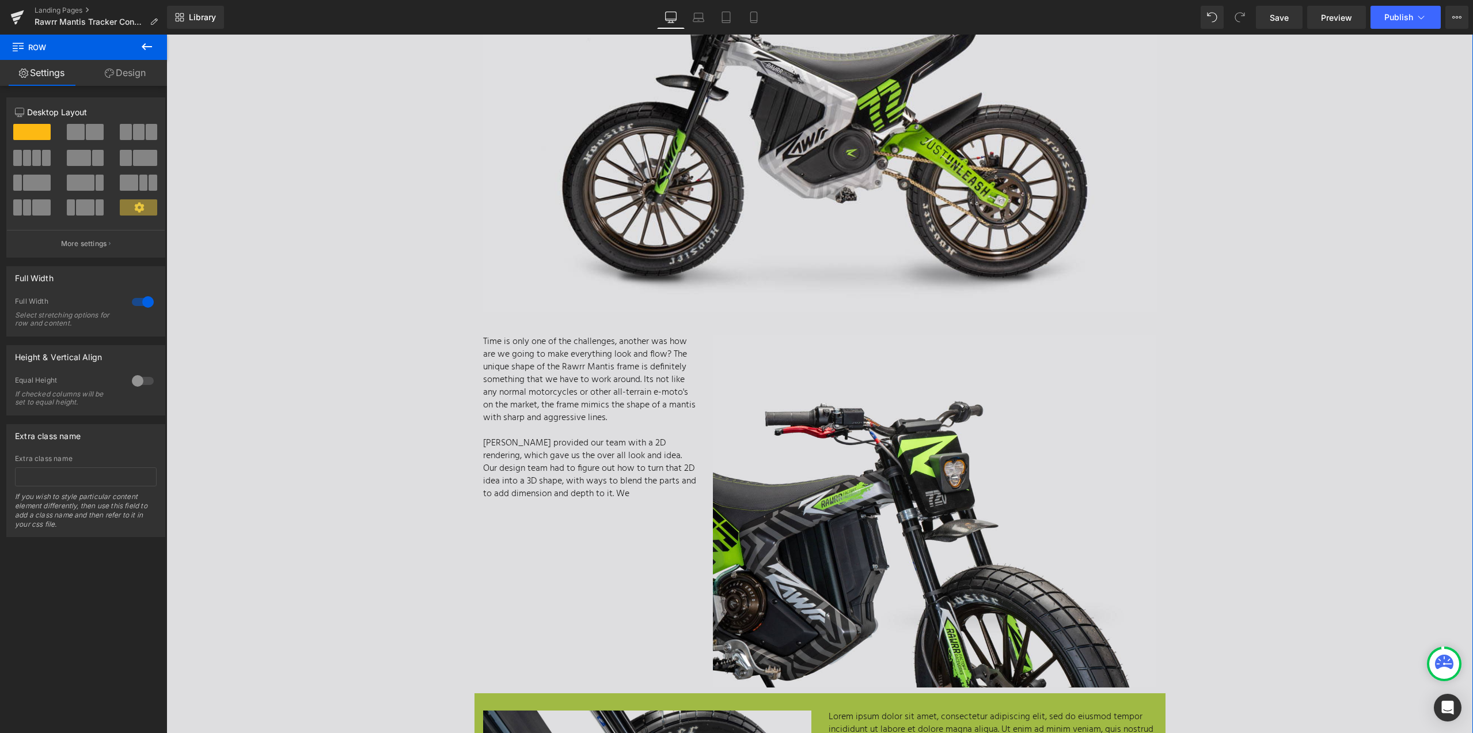
scroll to position [749, 0]
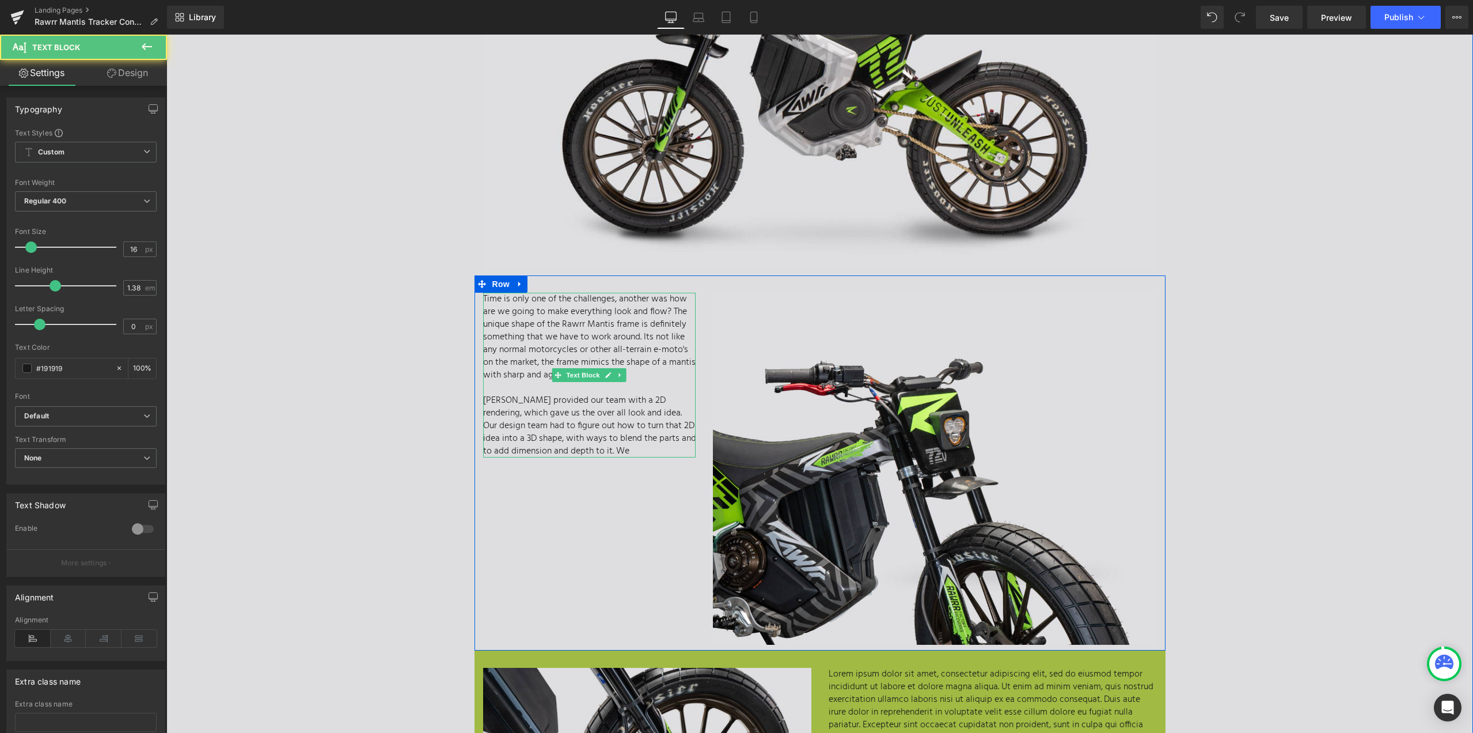
click at [664, 297] on p "Time is only one of the challenges, another was how are we going to make everyt…" at bounding box center [589, 337] width 213 height 89
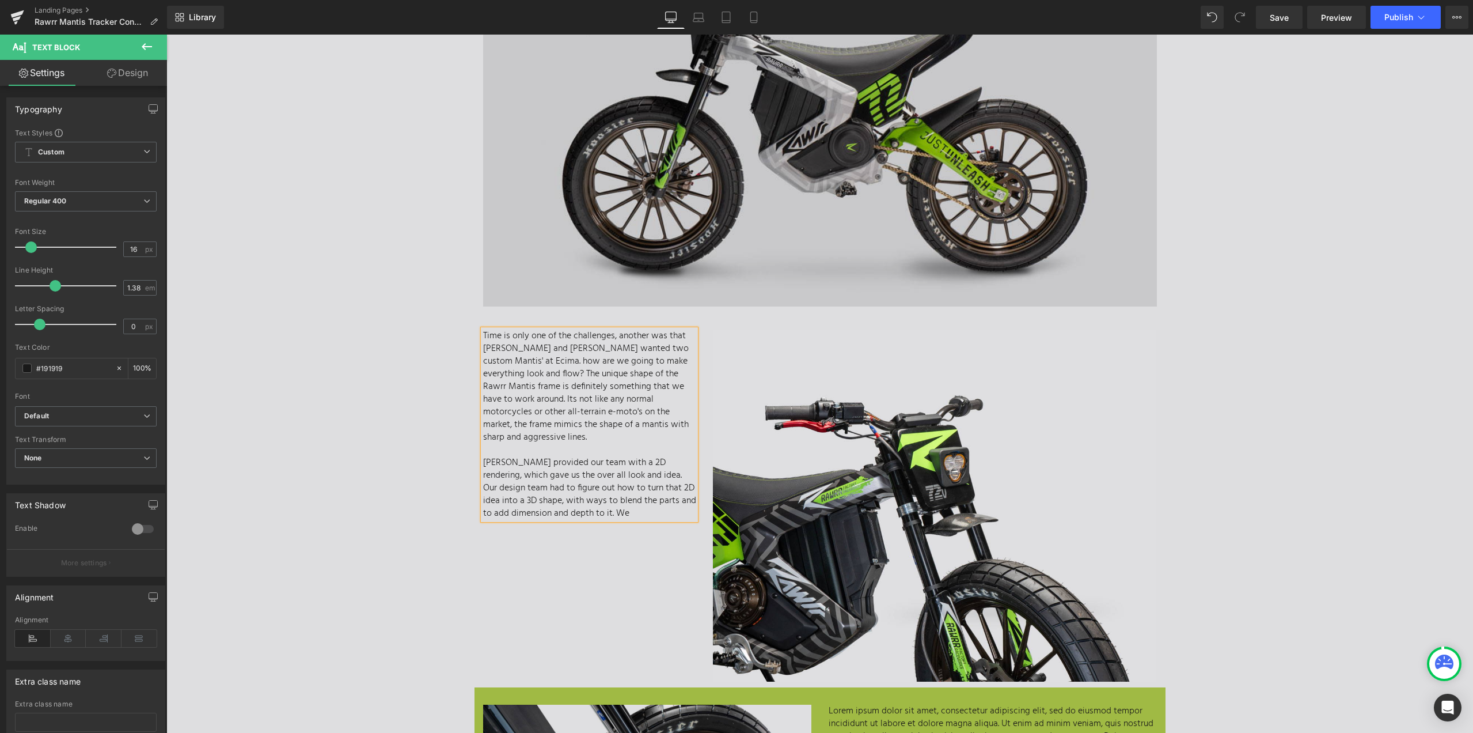
scroll to position [691, 0]
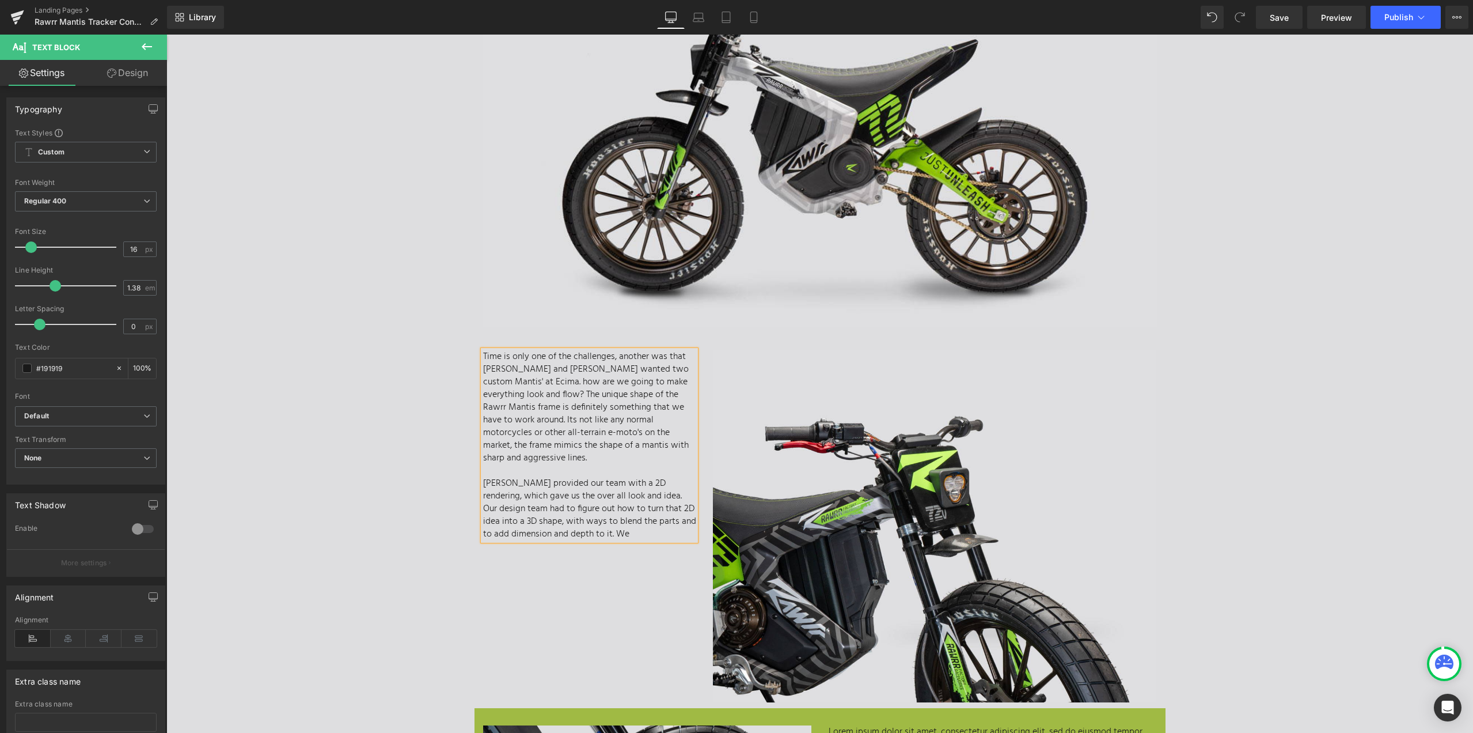
click at [677, 367] on p "Time is only one of the challenges, another was that [PERSON_NAME] and [PERSON_…" at bounding box center [589, 407] width 213 height 114
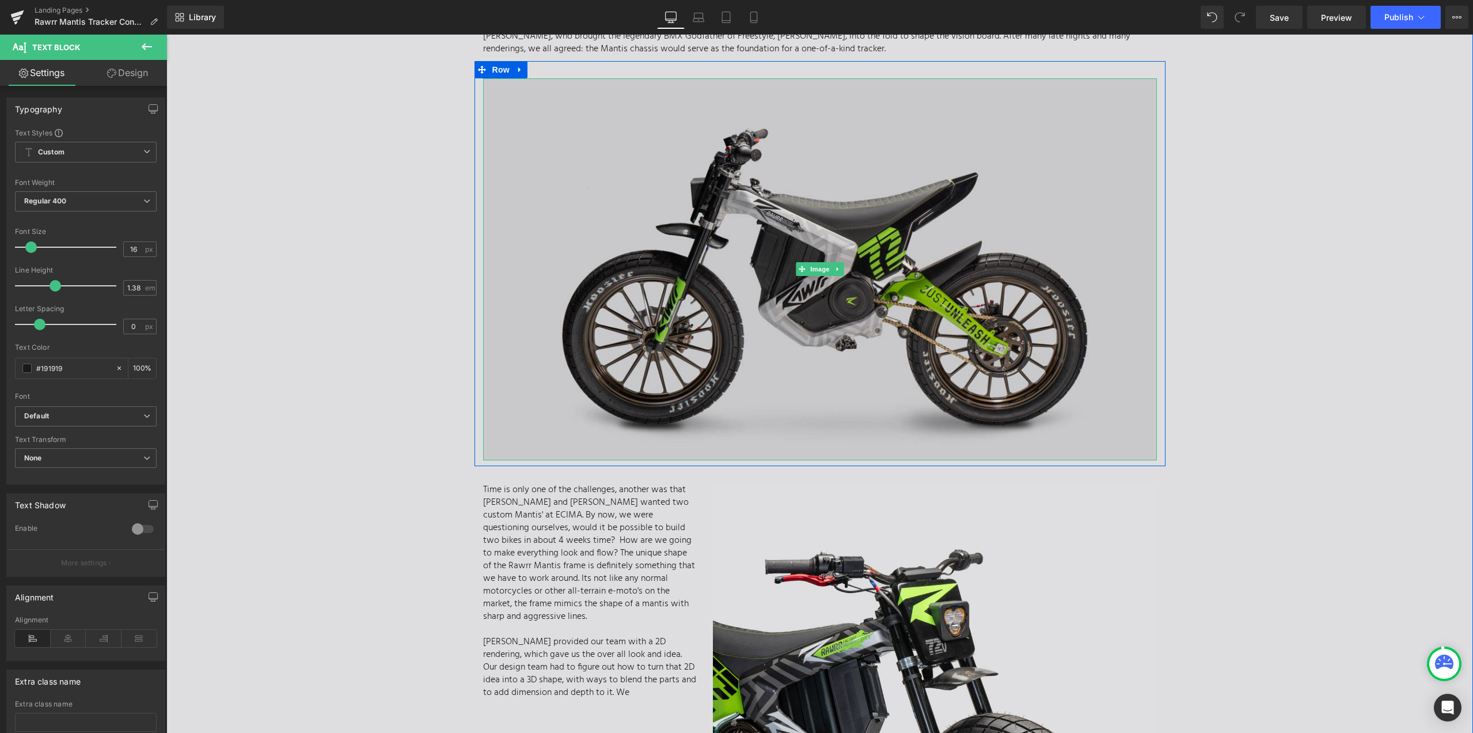
scroll to position [288, 0]
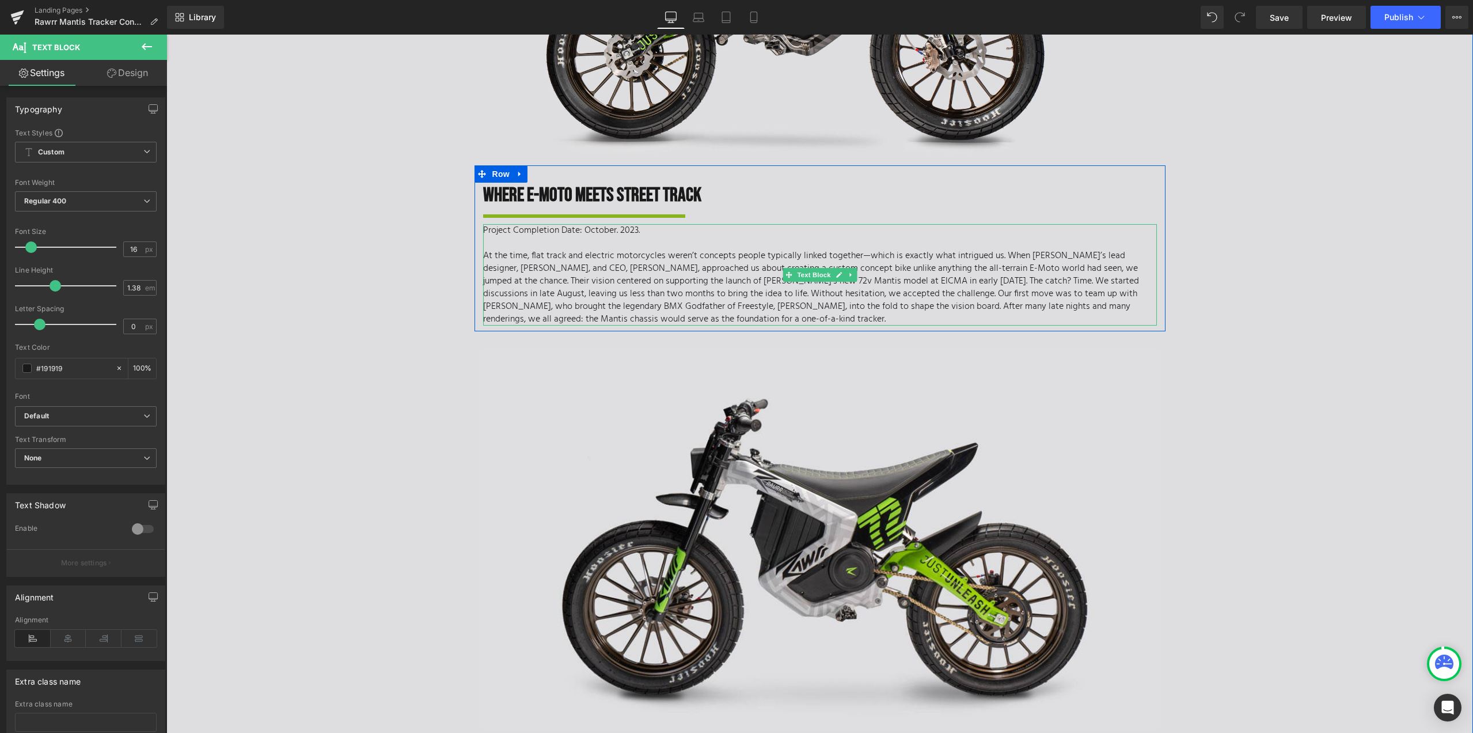
click at [1068, 256] on p "At the time, flat track and electric motorcycles weren’t concepts people typica…" at bounding box center [820, 287] width 674 height 76
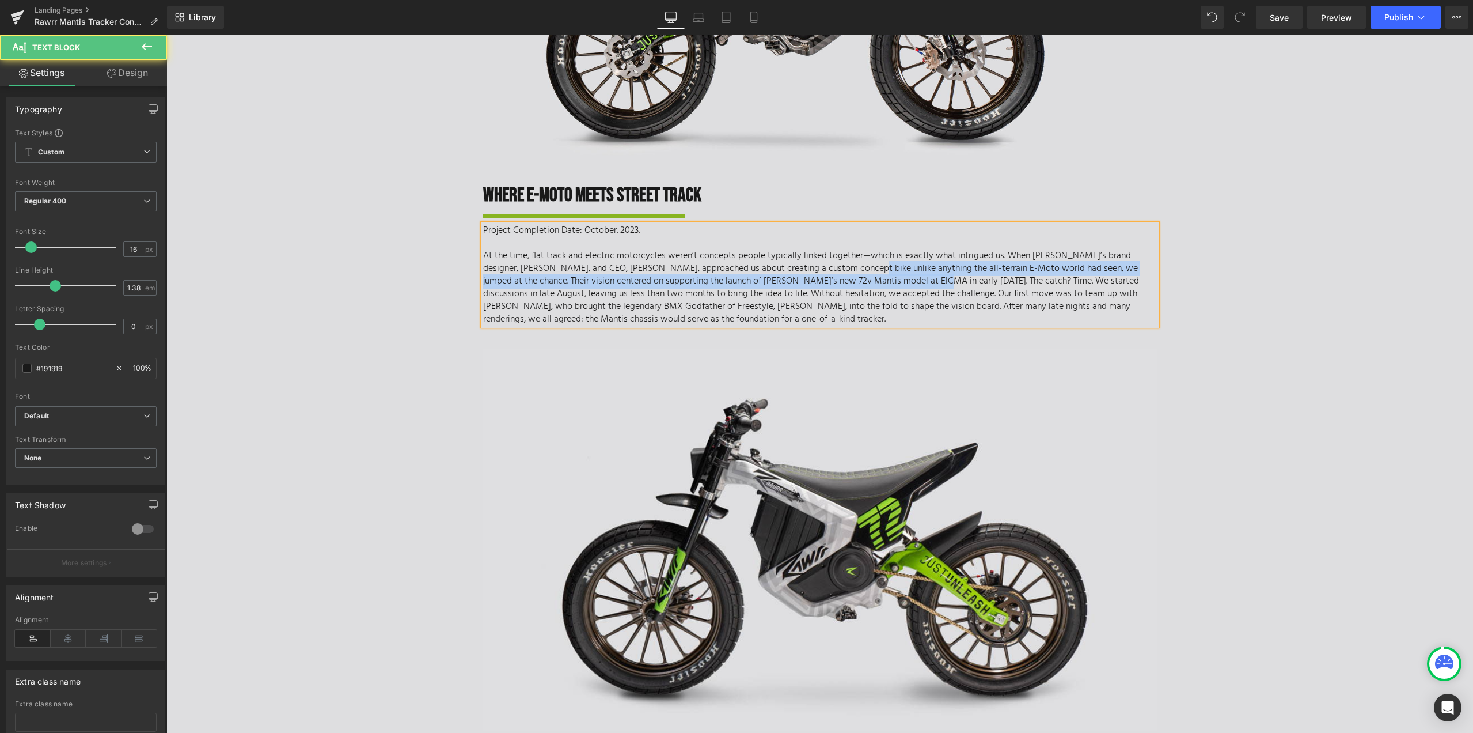
drag, startPoint x: 829, startPoint y: 264, endPoint x: 889, endPoint y: 276, distance: 61.7
click at [889, 276] on p "At the time, flat track and electric motorcycles weren’t concepts people typica…" at bounding box center [820, 287] width 674 height 76
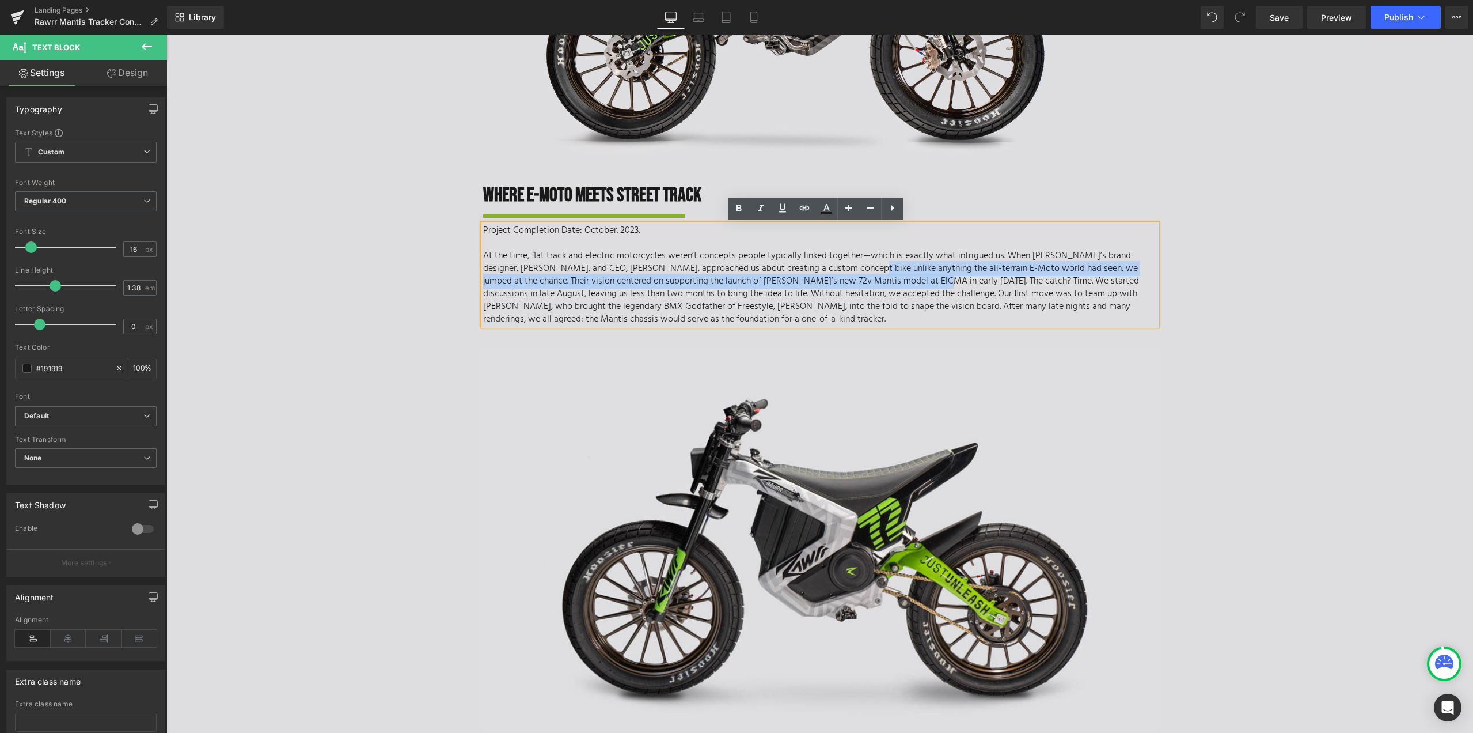
click at [1131, 267] on p "At the time, flat track and electric motorcycles weren’t concepts people typica…" at bounding box center [820, 287] width 674 height 76
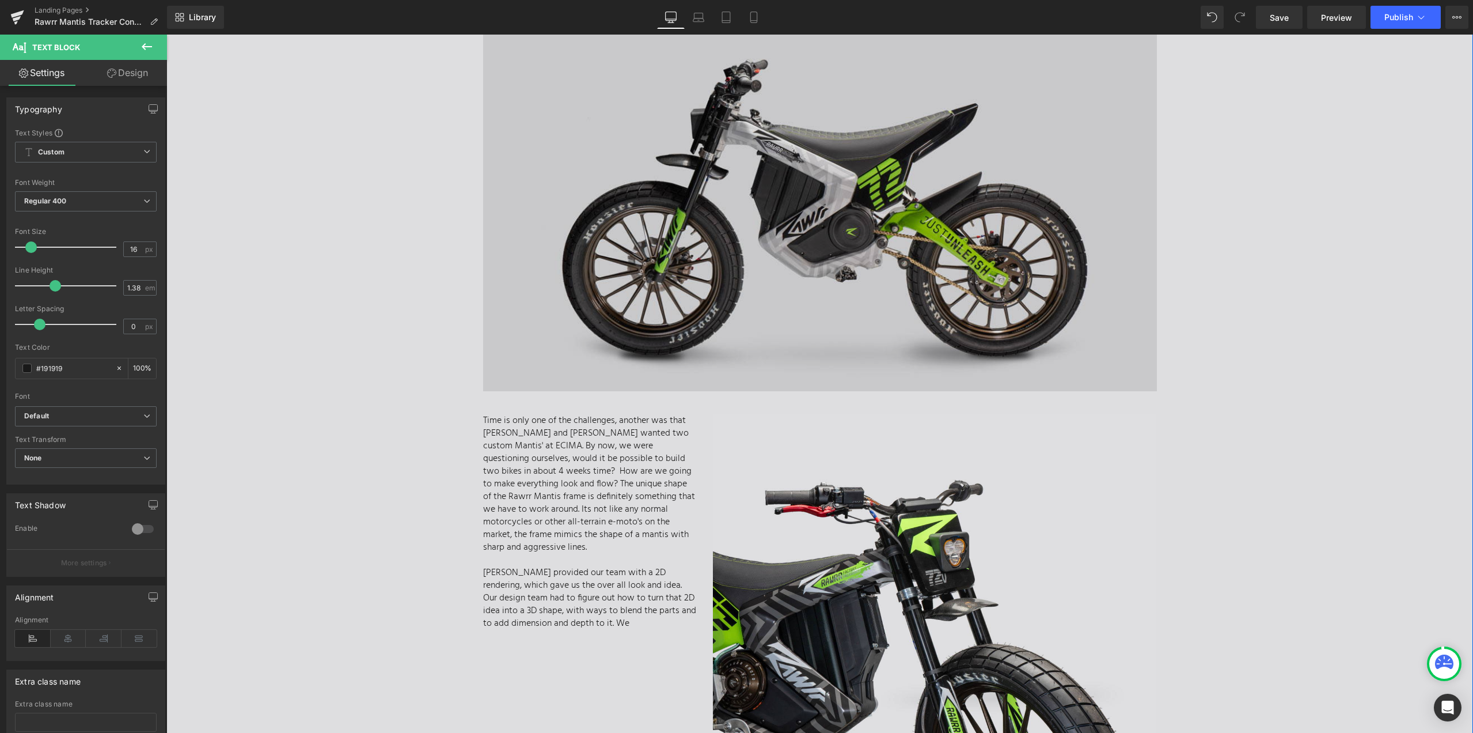
scroll to position [634, 0]
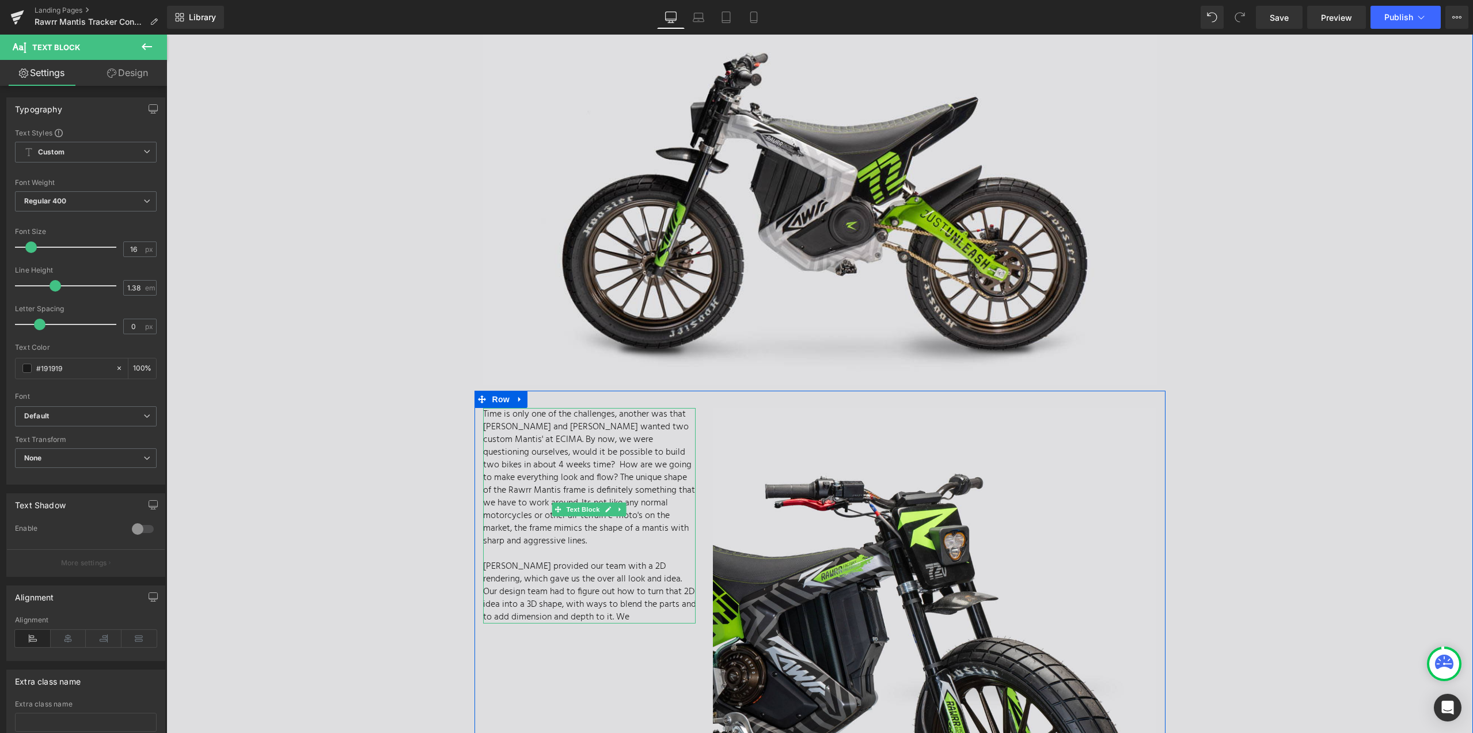
click at [679, 454] on p "Time is only one of the challenges, another was that [PERSON_NAME] and [PERSON_…" at bounding box center [589, 477] width 213 height 139
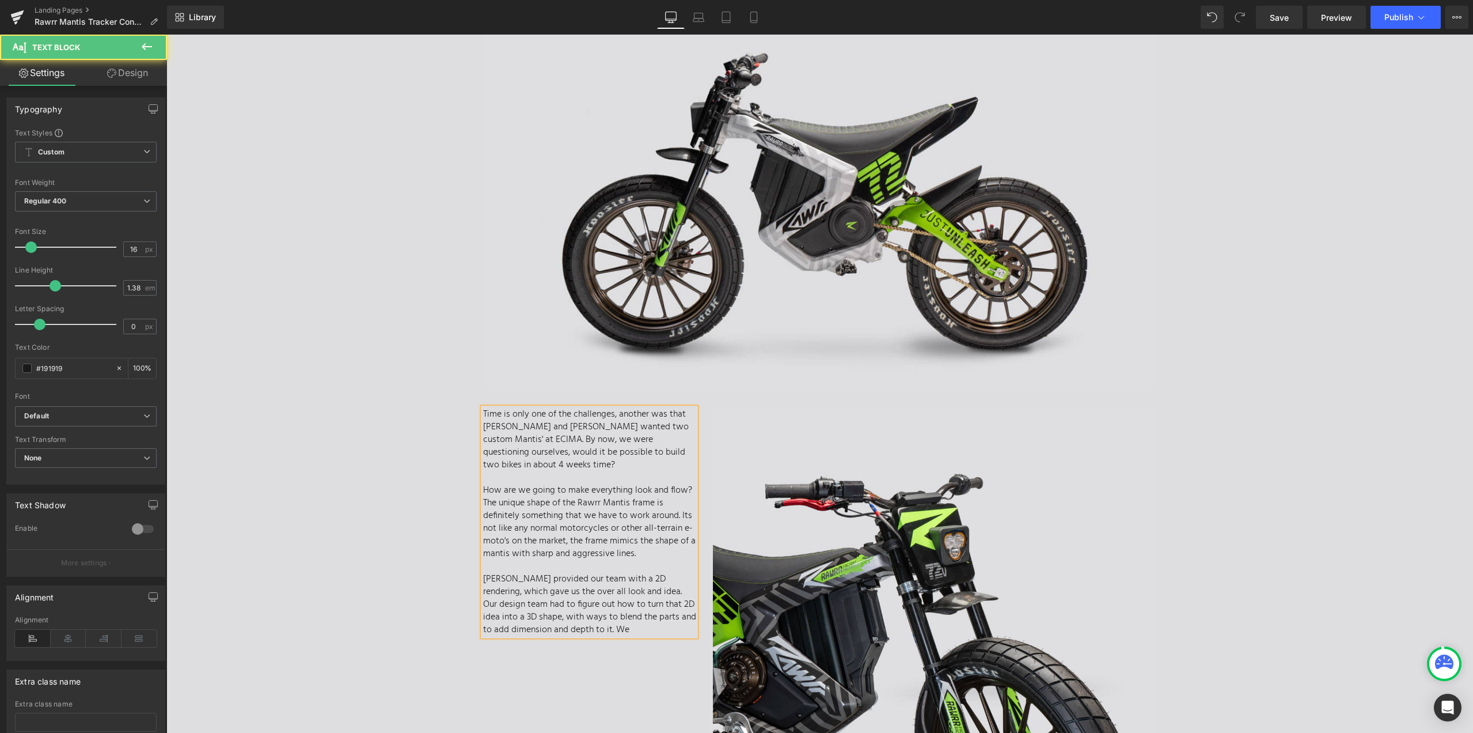
drag, startPoint x: 640, startPoint y: 539, endPoint x: 487, endPoint y: 511, distance: 155.0
click at [487, 511] on p "How are we going to make everything look and flow? The unique shape of the Rawr…" at bounding box center [589, 522] width 213 height 76
